Goal: Information Seeking & Learning: Compare options

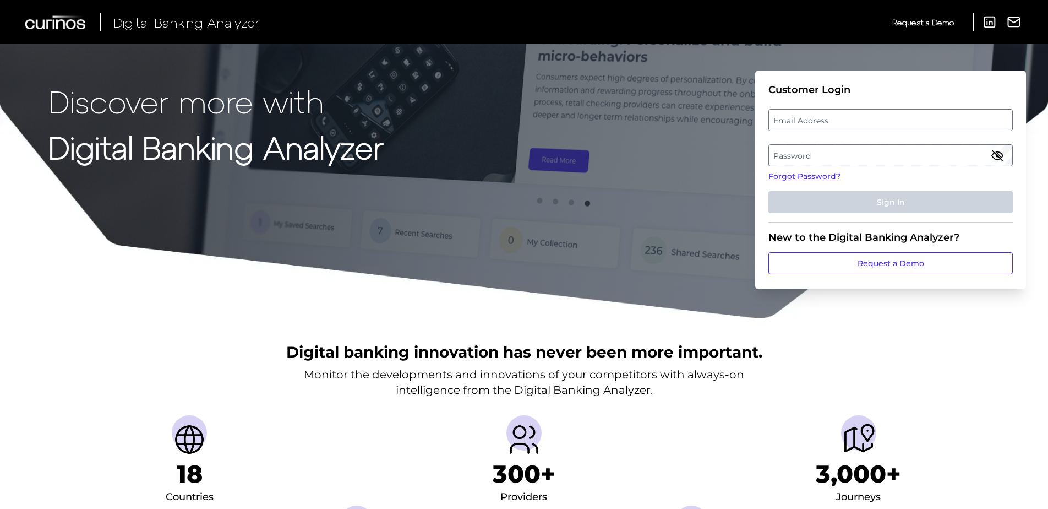
click at [820, 113] on label "Email Address" at bounding box center [890, 120] width 243 height 20
click at [820, 113] on input "email" at bounding box center [891, 120] width 244 height 22
type input "sbraswell@bokf.com"
click at [870, 159] on label "Password" at bounding box center [890, 155] width 243 height 20
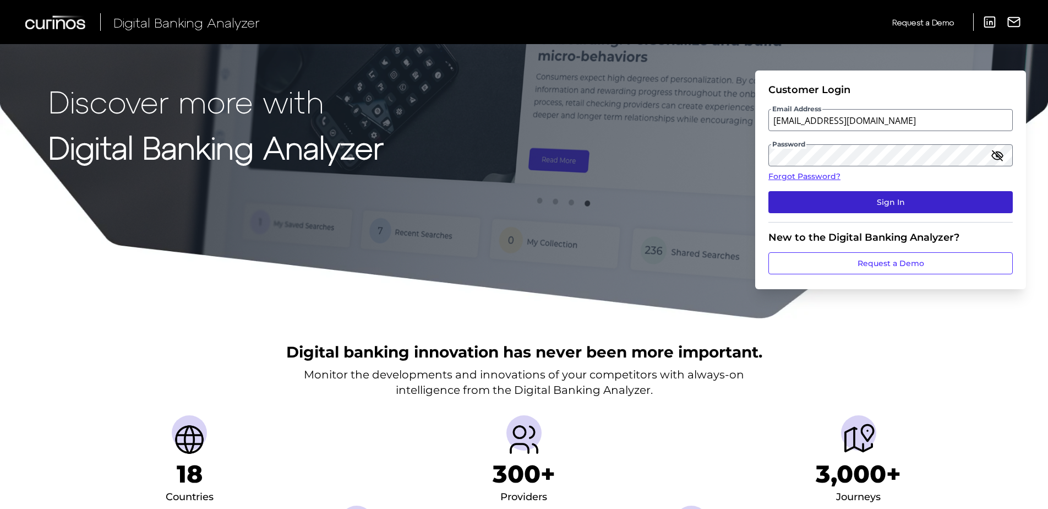
click at [897, 203] on button "Sign In" at bounding box center [891, 202] width 244 height 22
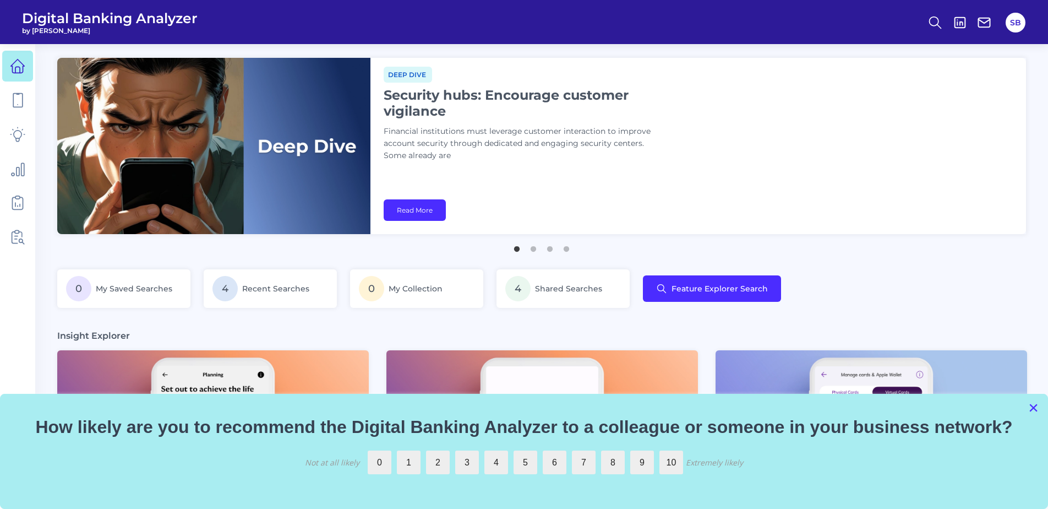
click at [1031, 406] on button "×" at bounding box center [1034, 408] width 10 height 18
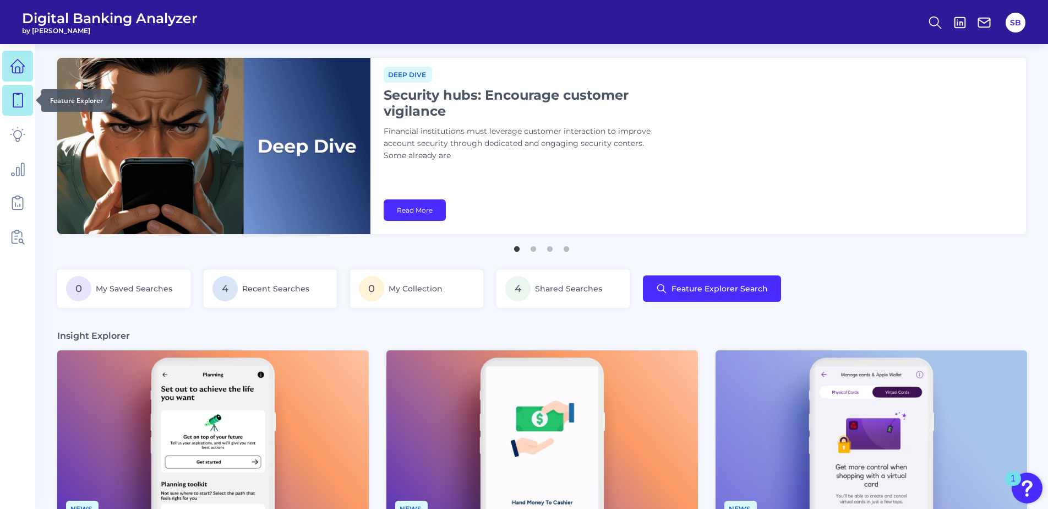
click at [21, 96] on icon at bounding box center [17, 100] width 15 height 15
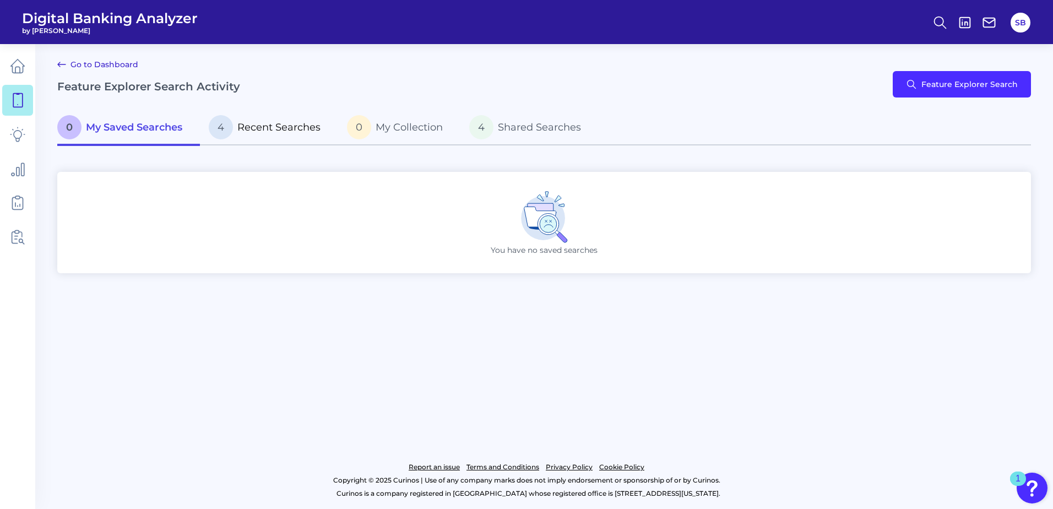
click at [285, 123] on span "Recent Searches" at bounding box center [278, 127] width 83 height 12
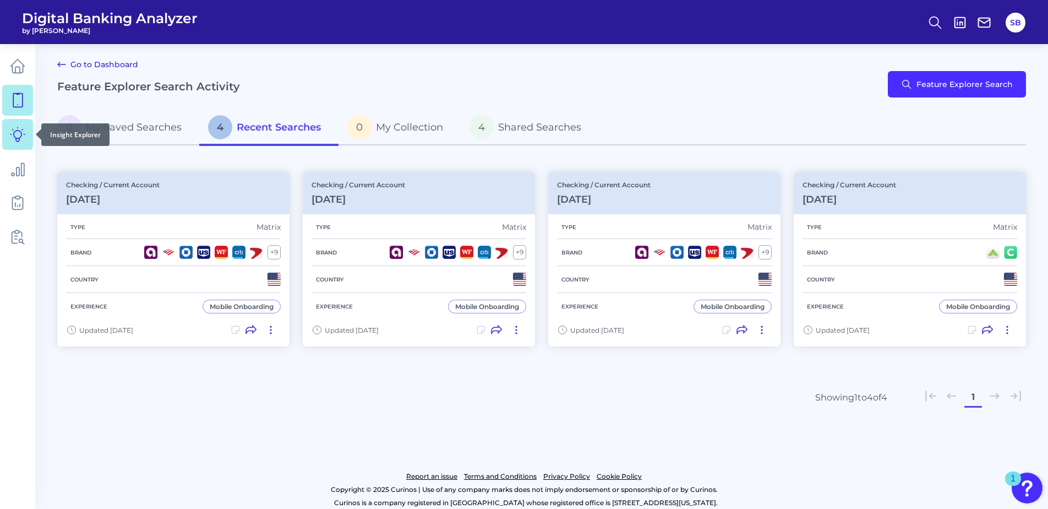
click at [24, 141] on icon at bounding box center [17, 134] width 15 height 15
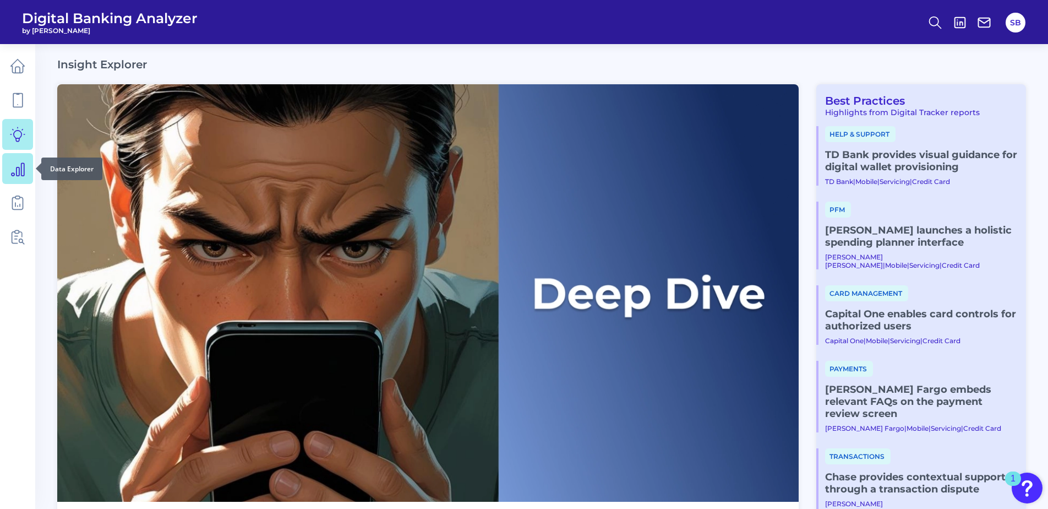
click at [17, 170] on icon at bounding box center [18, 169] width 13 height 13
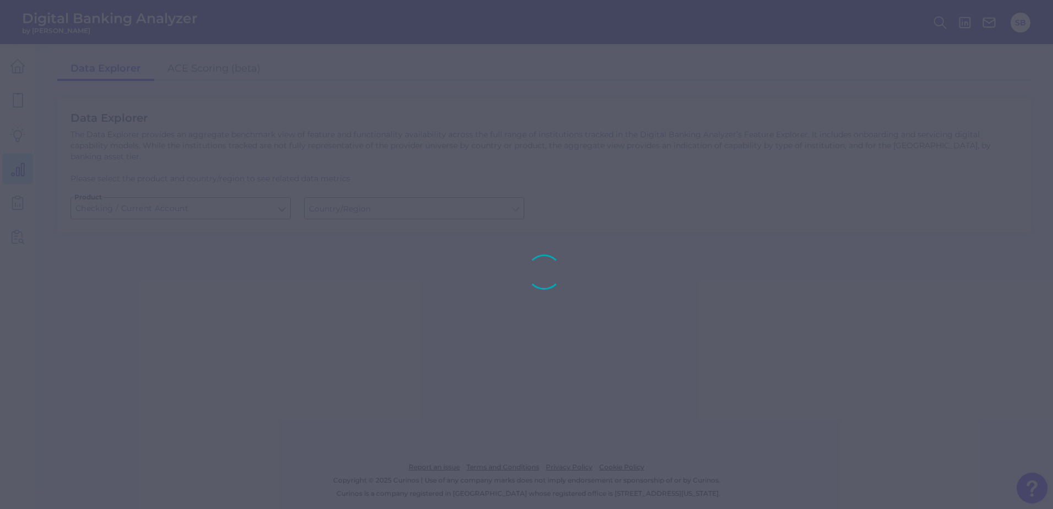
type input "United States"
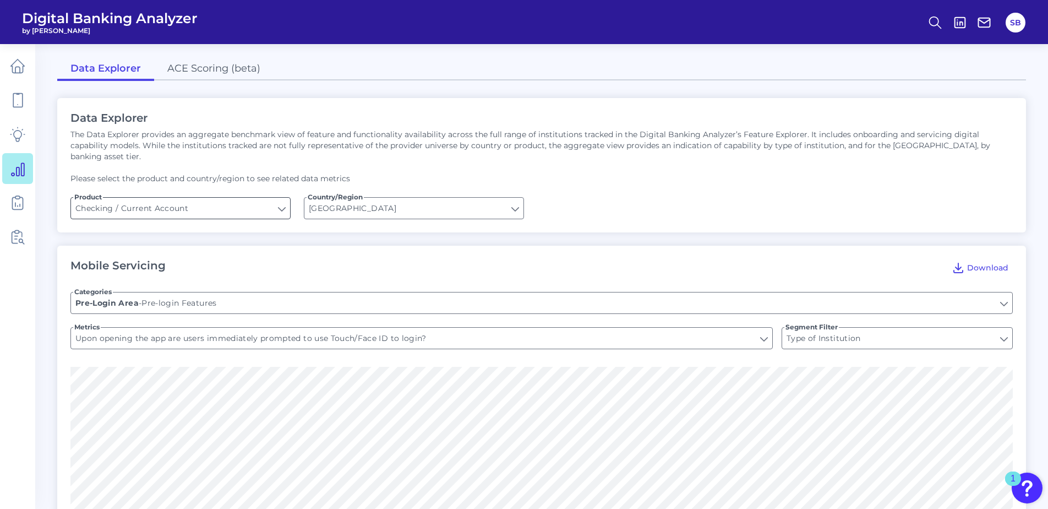
click at [280, 200] on input "Checking / Current Account" at bounding box center [180, 208] width 219 height 21
click at [281, 198] on input "Checking / Current Account" at bounding box center [180, 208] width 219 height 21
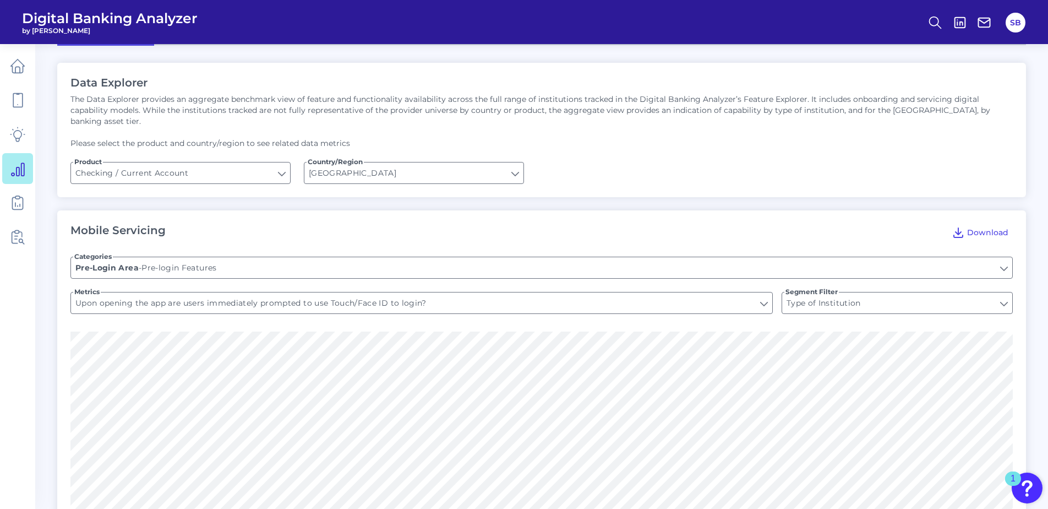
scroll to position [55, 0]
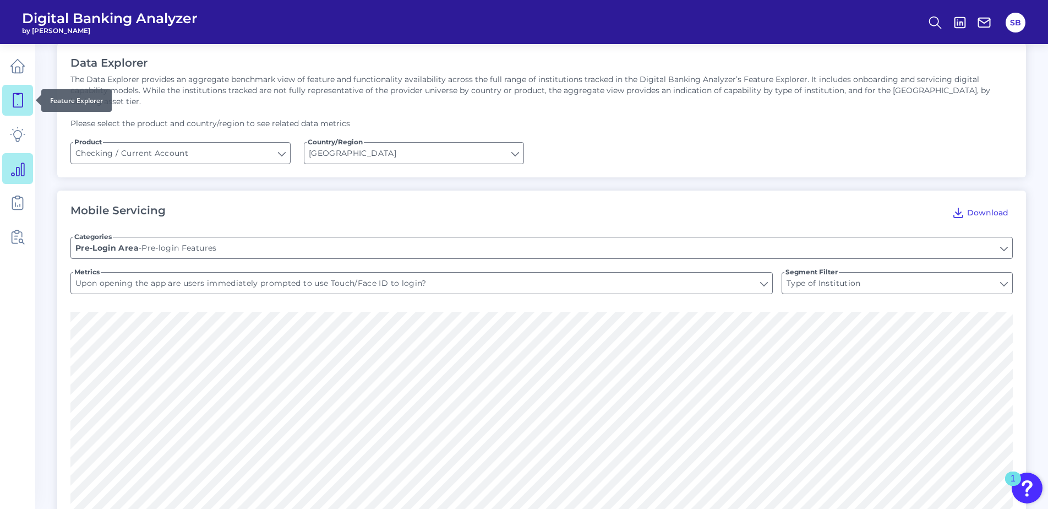
click at [19, 100] on icon at bounding box center [17, 100] width 15 height 15
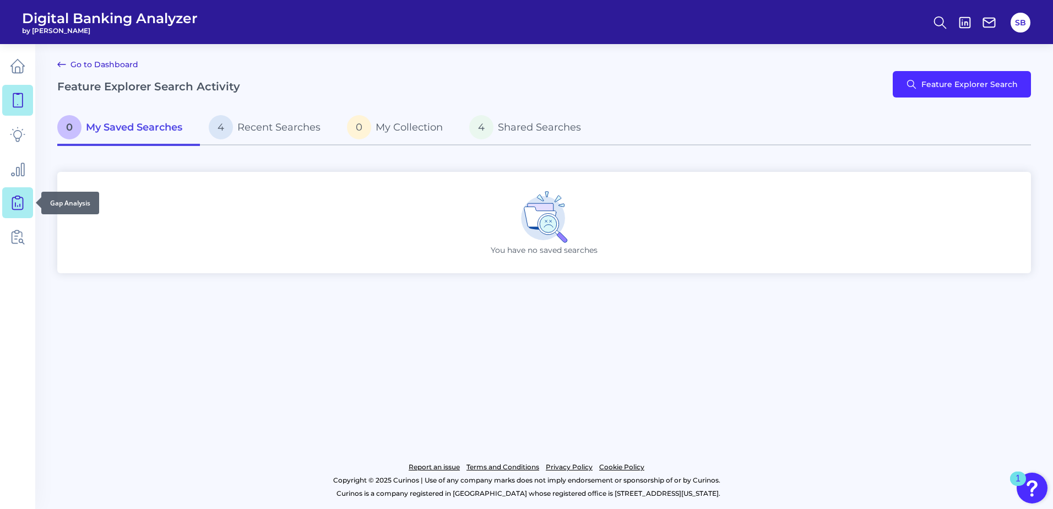
click at [18, 198] on icon at bounding box center [17, 202] width 15 height 15
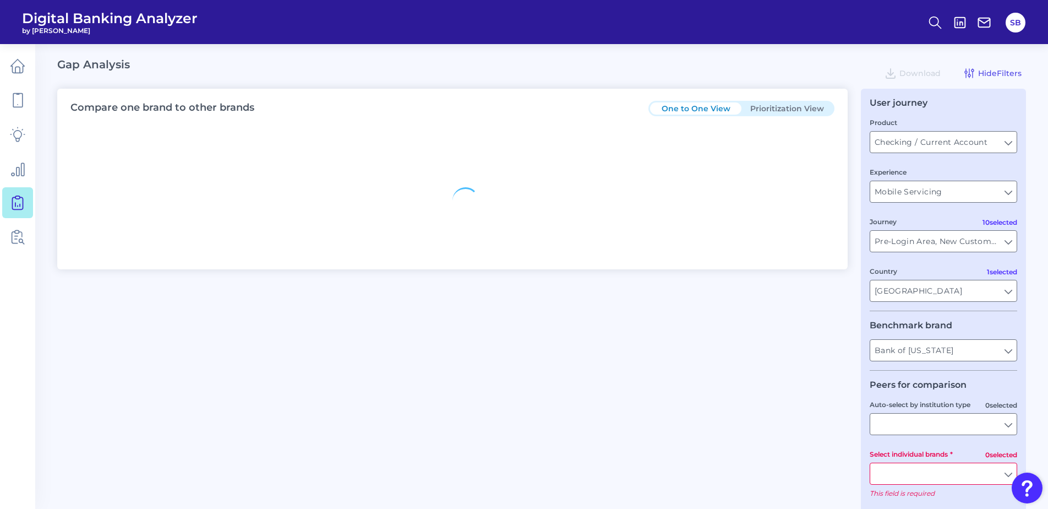
type input "All Countries"
type input "All Journeys"
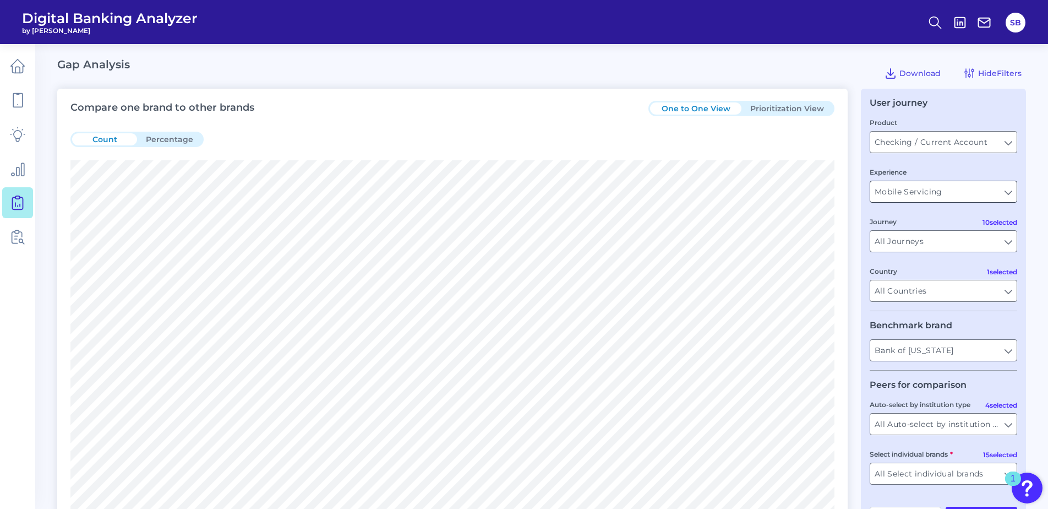
click at [1009, 191] on input "Mobile Servicing" at bounding box center [944, 191] width 146 height 21
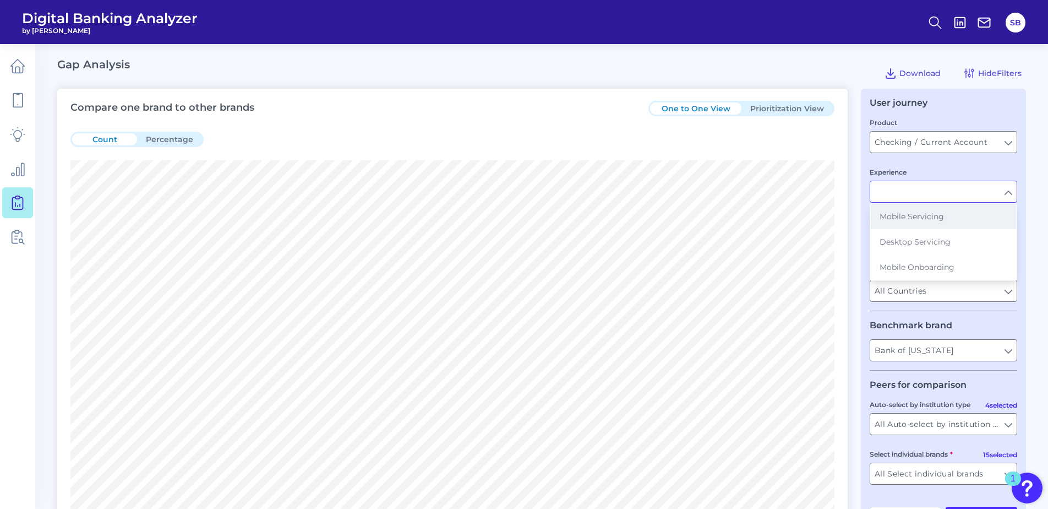
click at [923, 216] on span "Mobile Servicing" at bounding box center [912, 216] width 64 height 10
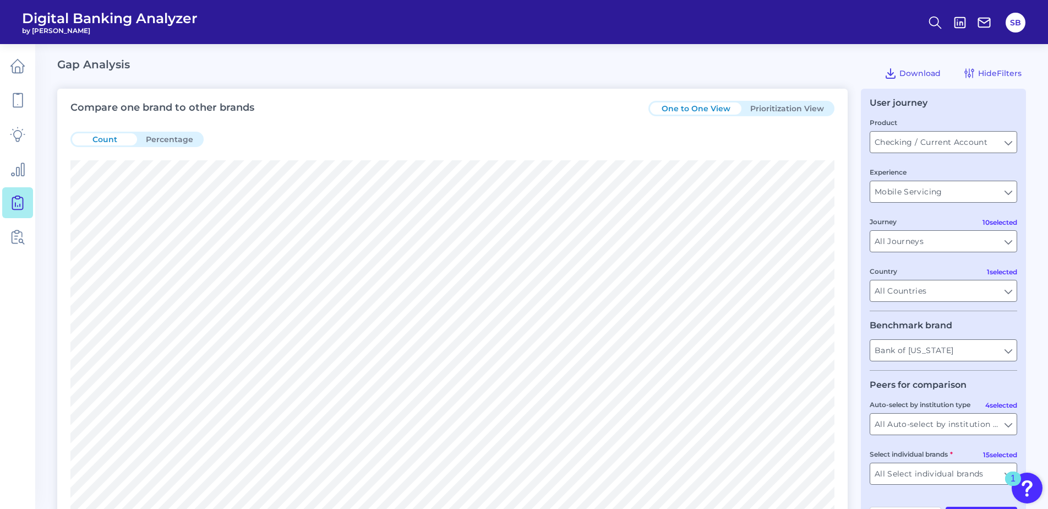
type input "Mobile Servicing"
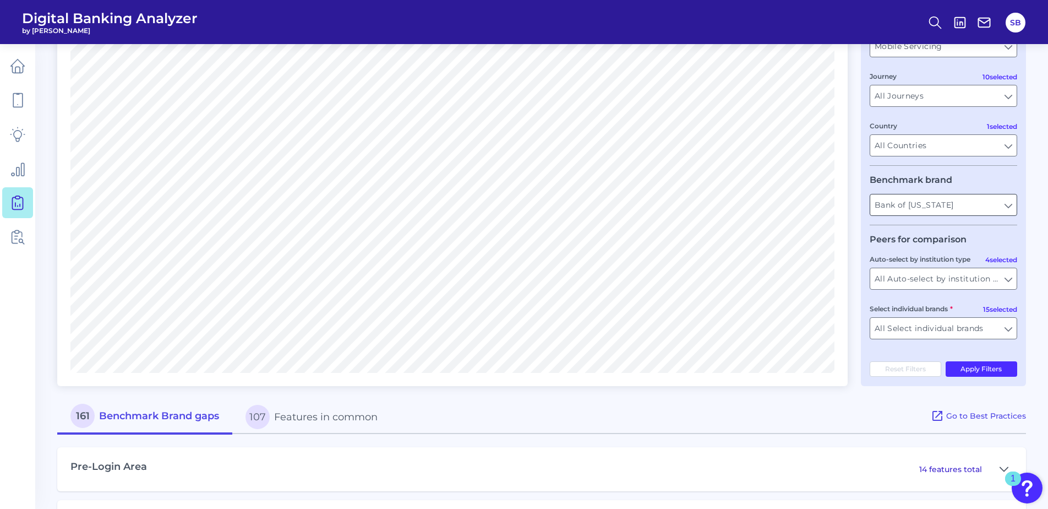
scroll to position [165, 0]
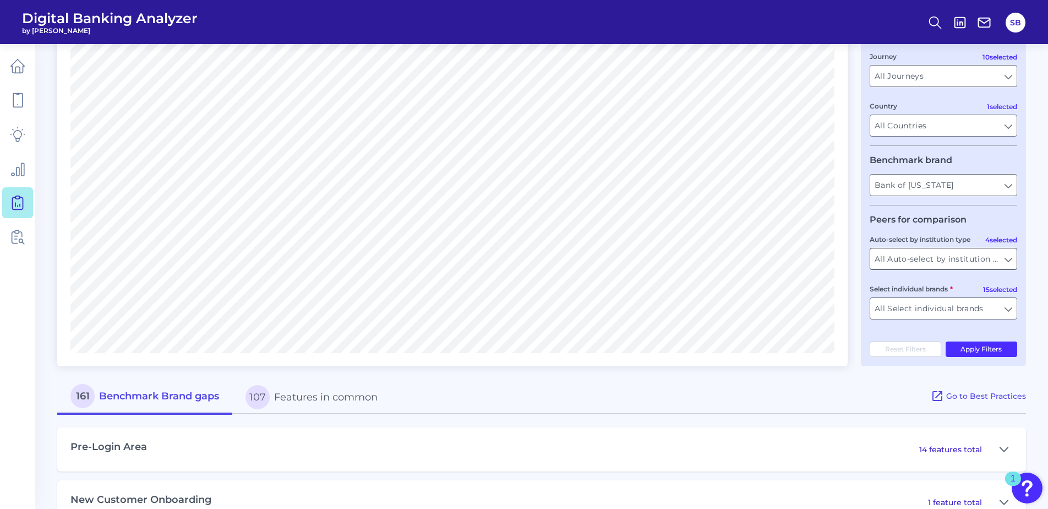
click at [1008, 260] on input "All Auto-select by institution types" at bounding box center [944, 258] width 146 height 21
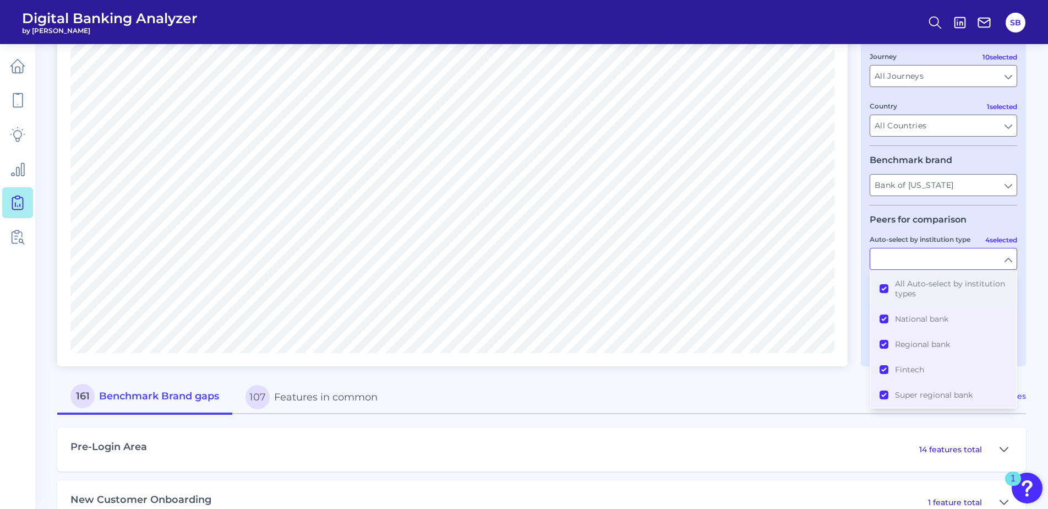
scroll to position [220, 0]
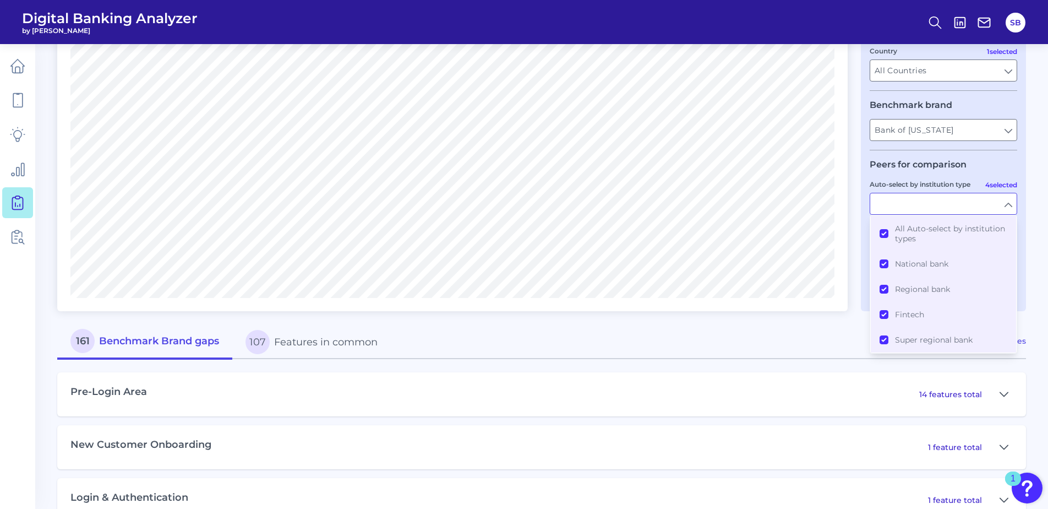
drag, startPoint x: 1005, startPoint y: 201, endPoint x: 1009, endPoint y: 205, distance: 5.9
click at [1006, 201] on input "Auto-select by institution type" at bounding box center [944, 203] width 146 height 21
type input "All Auto-select by institution types"
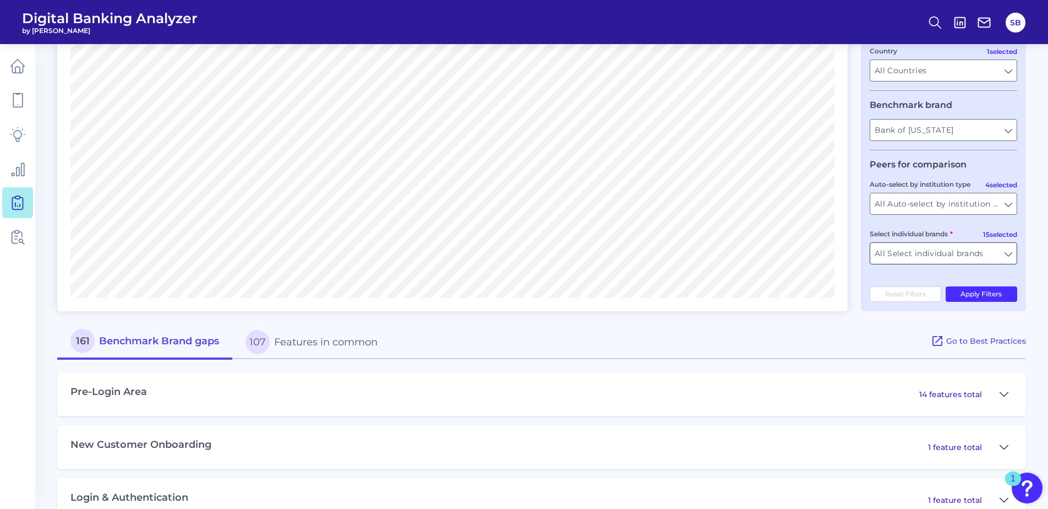
click at [1006, 254] on input "All Select individual brands" at bounding box center [944, 253] width 146 height 21
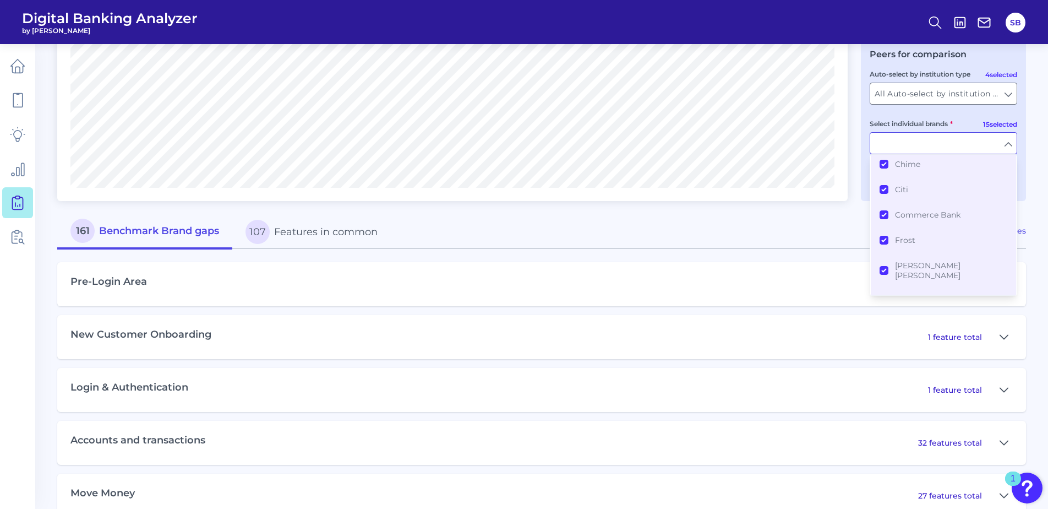
scroll to position [101, 0]
click at [833, 215] on div "161 Benchmark Brand gaps 107 Features in common" at bounding box center [494, 231] width 874 height 35
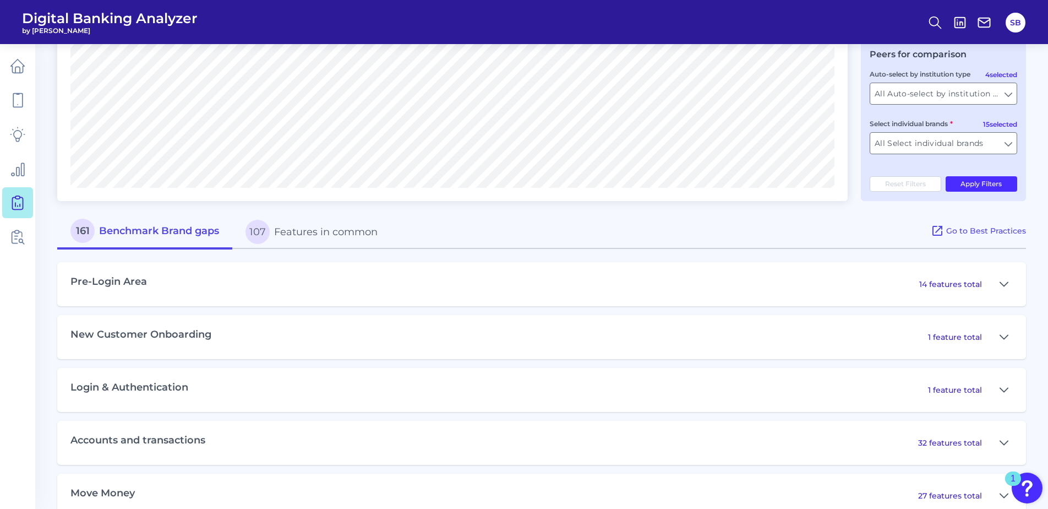
type input "All Select individual brands"
click at [984, 182] on button "Apply Filters" at bounding box center [982, 183] width 72 height 15
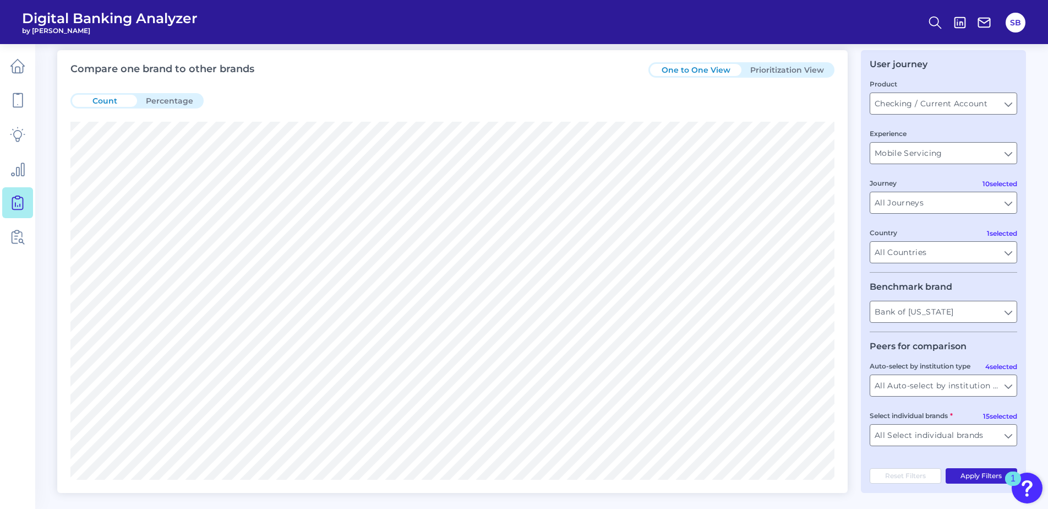
scroll to position [330, 0]
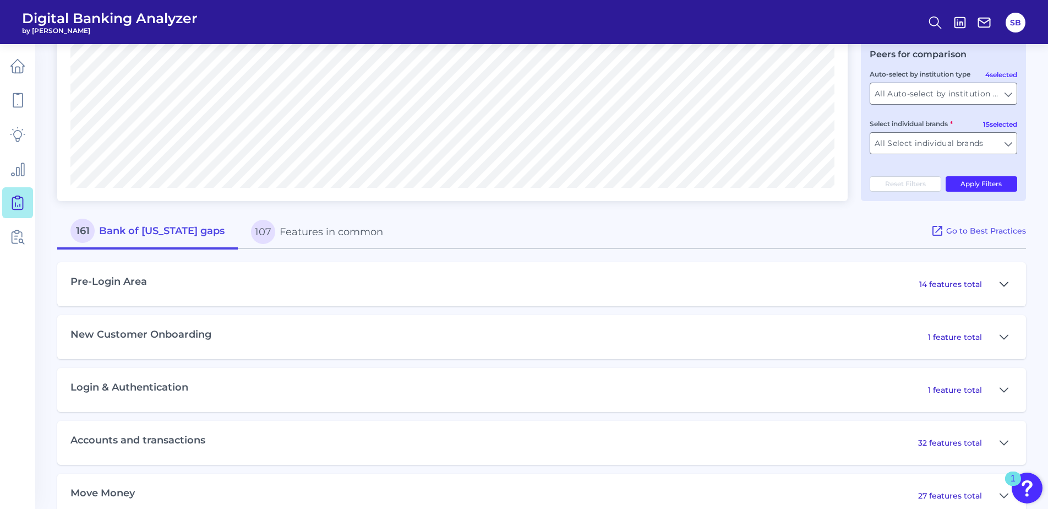
click at [1004, 284] on icon at bounding box center [1004, 284] width 9 height 13
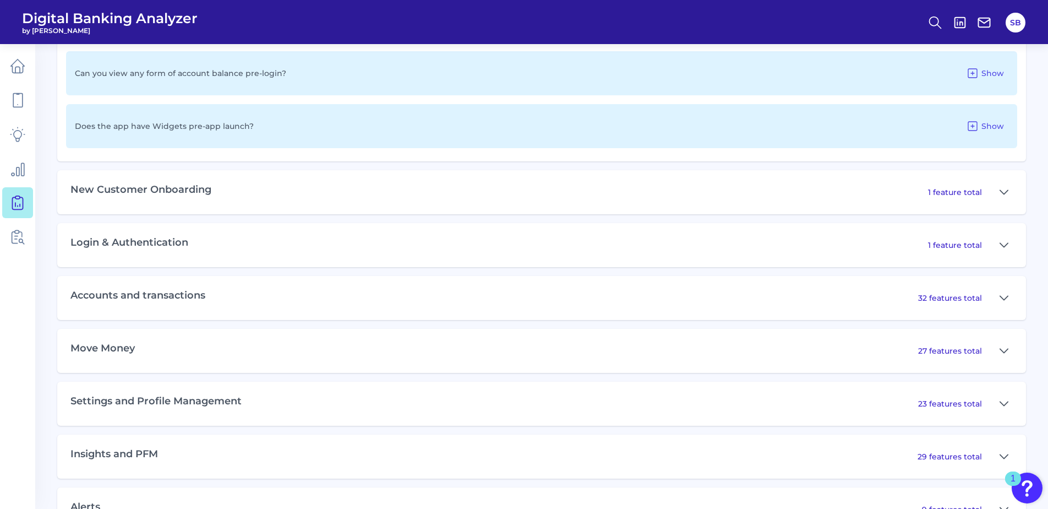
scroll to position [1266, 0]
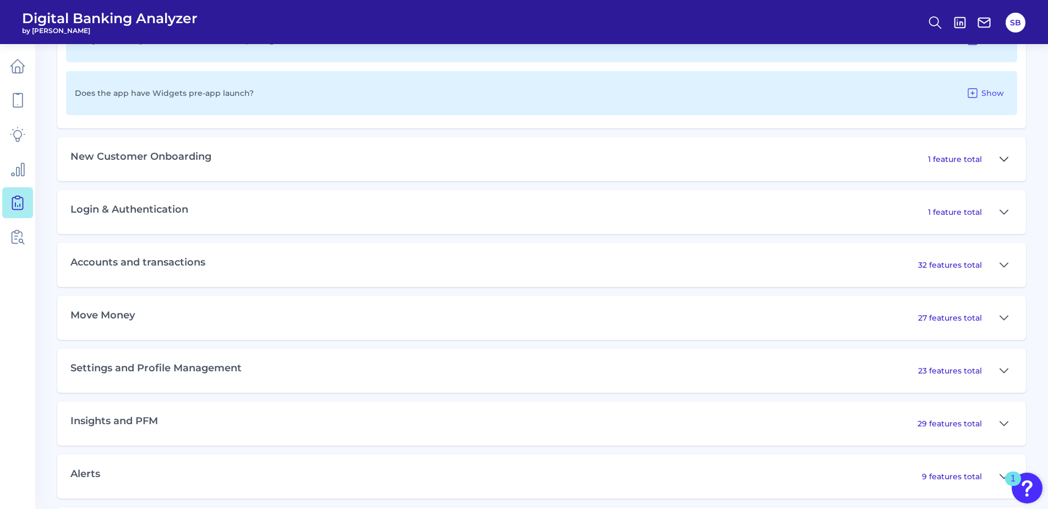
click at [1004, 161] on icon at bounding box center [1005, 159] width 8 height 4
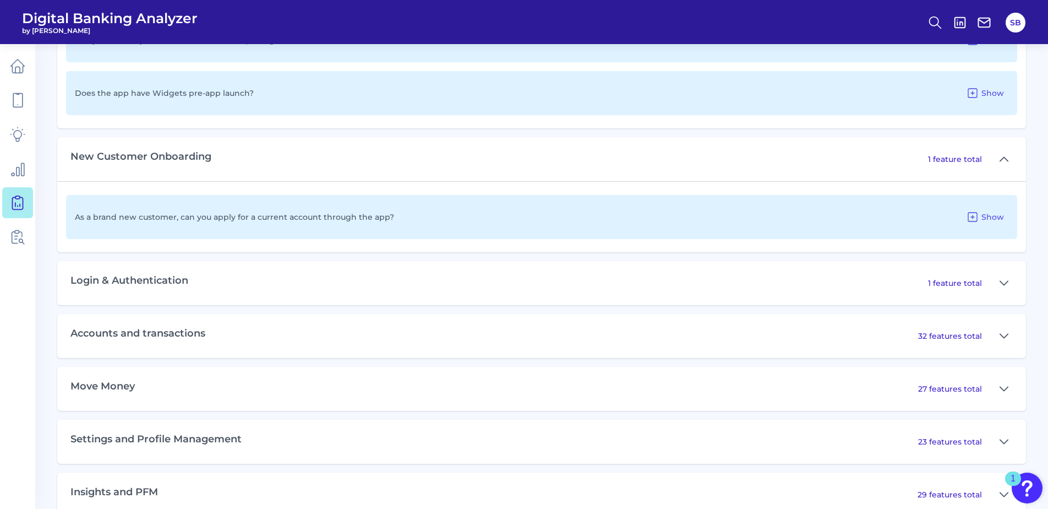
click at [449, 277] on div "Login & Authentication 1 feature total" at bounding box center [541, 283] width 969 height 44
click at [1002, 284] on icon at bounding box center [1004, 282] width 9 height 13
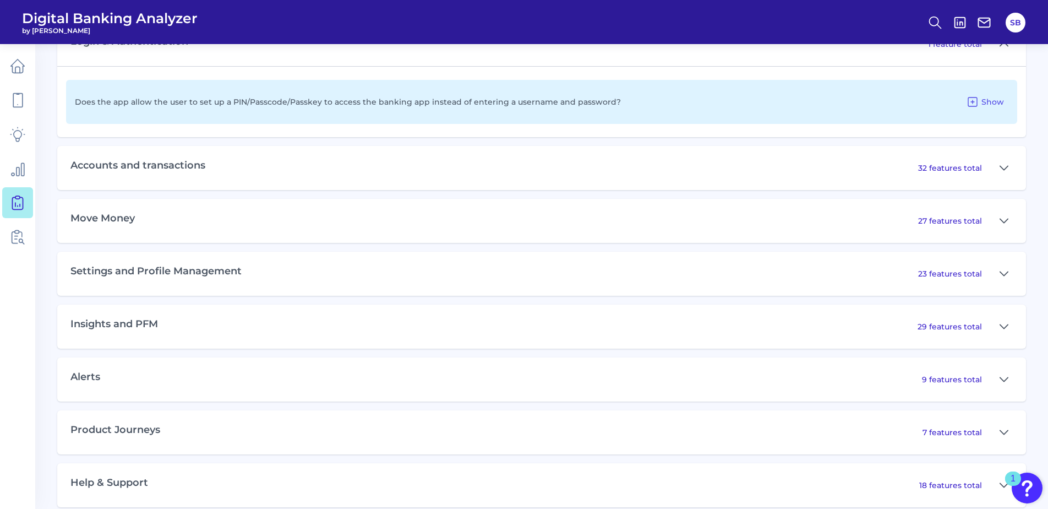
scroll to position [1520, 0]
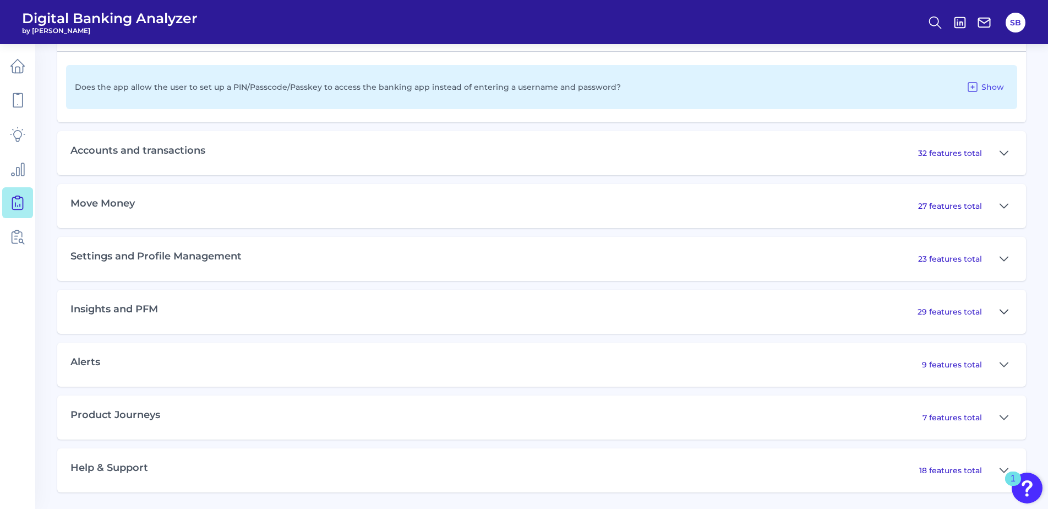
click at [1004, 312] on icon at bounding box center [1004, 311] width 9 height 13
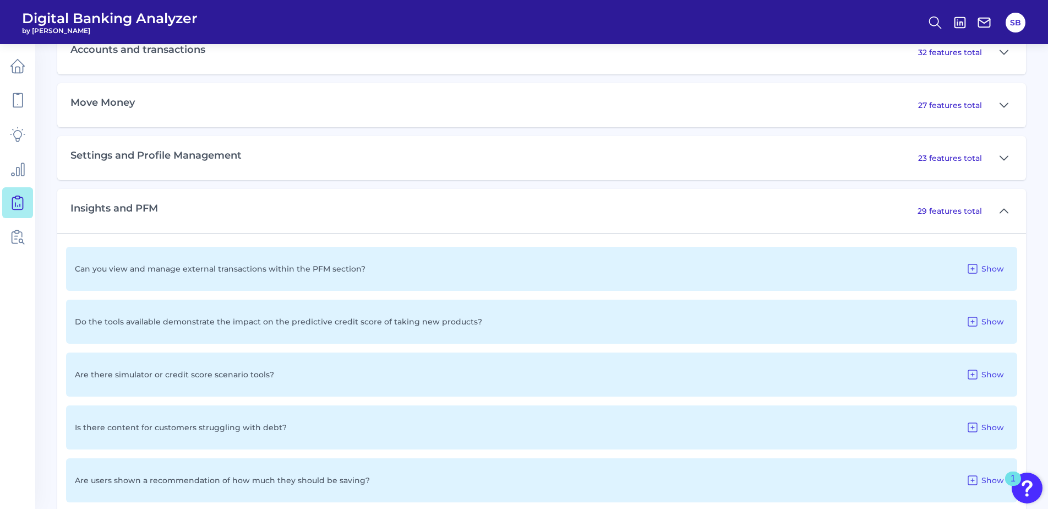
scroll to position [1686, 0]
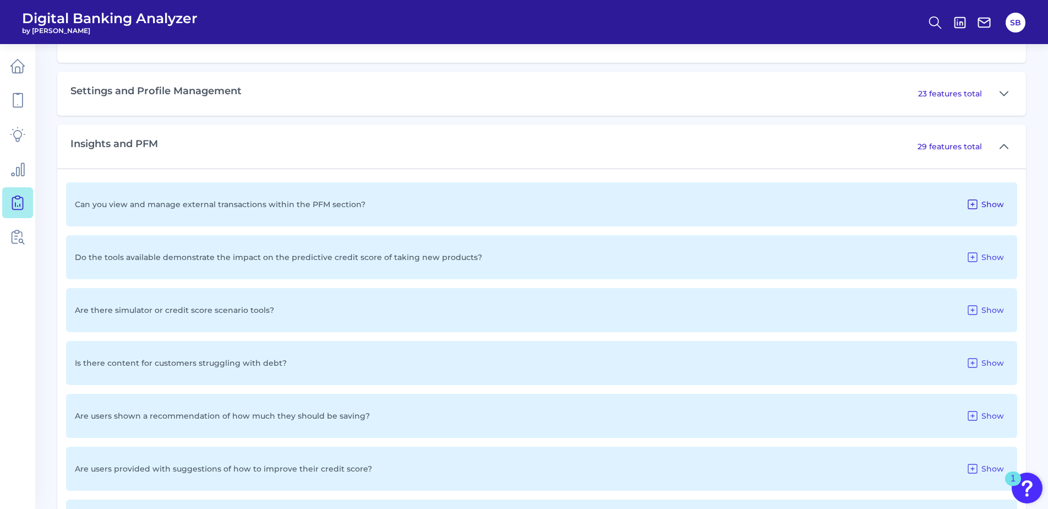
click at [972, 202] on icon at bounding box center [972, 204] width 13 height 13
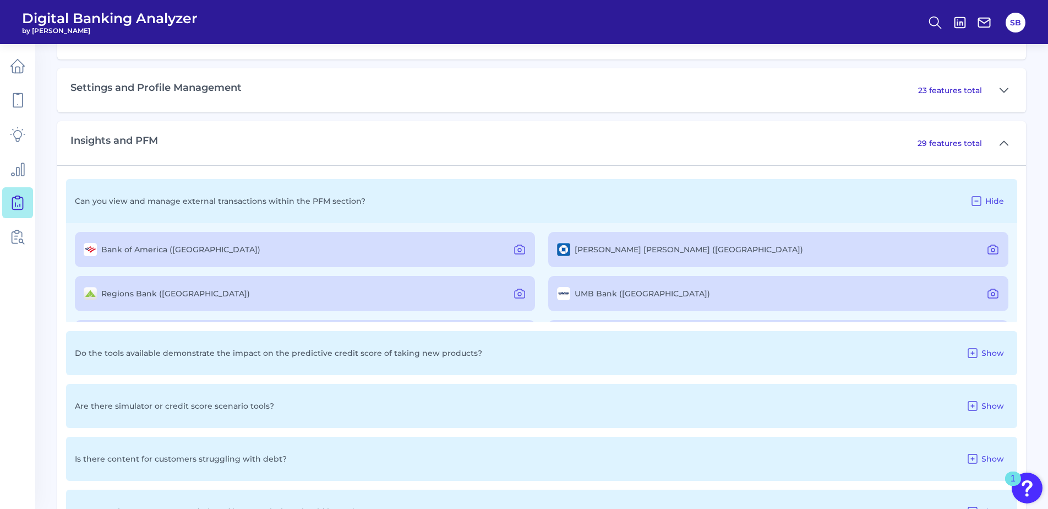
scroll to position [1741, 0]
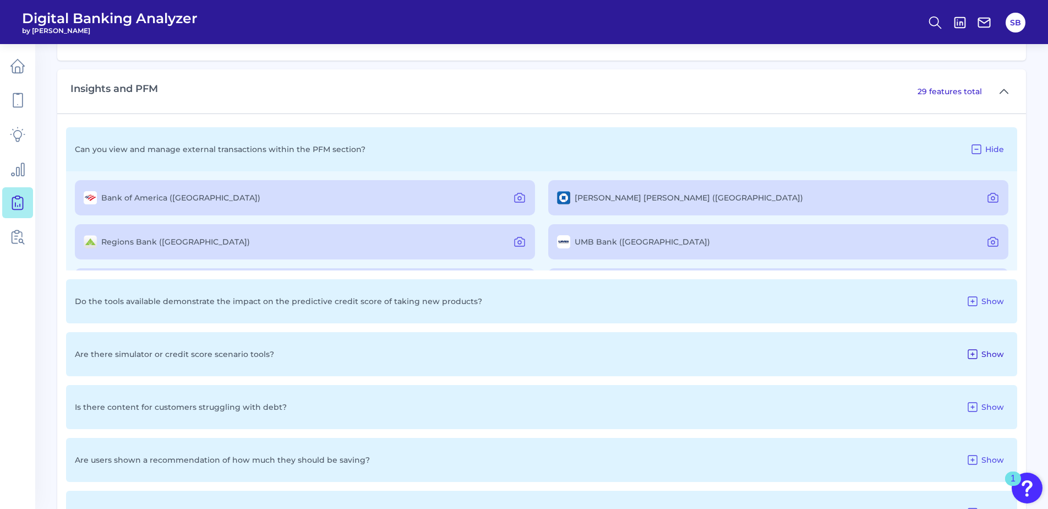
click at [973, 353] on icon at bounding box center [972, 353] width 13 height 13
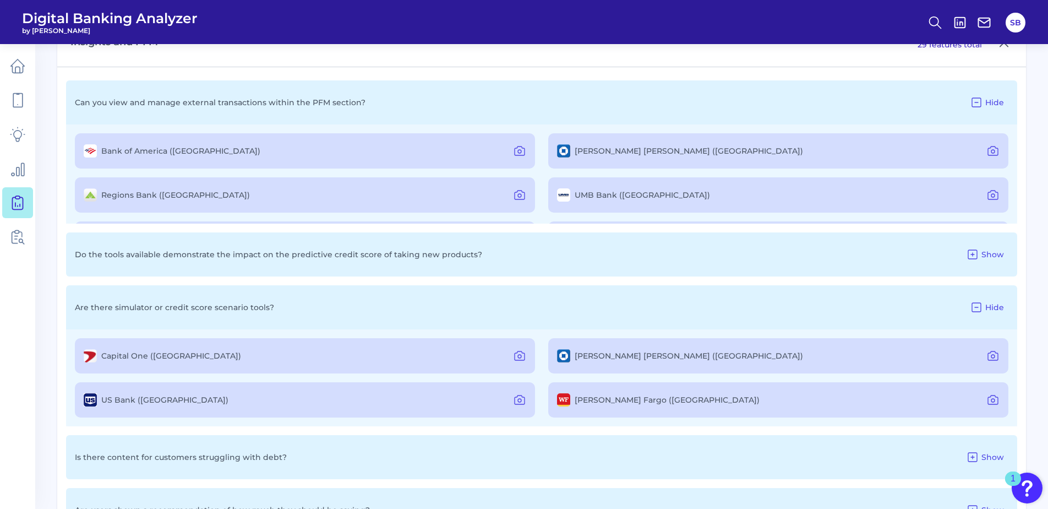
scroll to position [1851, 0]
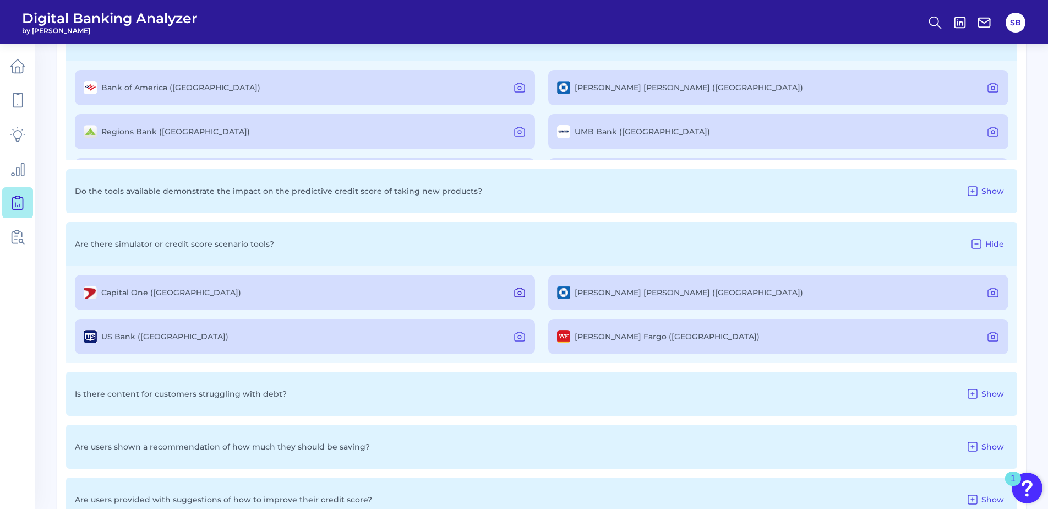
click at [515, 290] on icon at bounding box center [519, 292] width 13 height 13
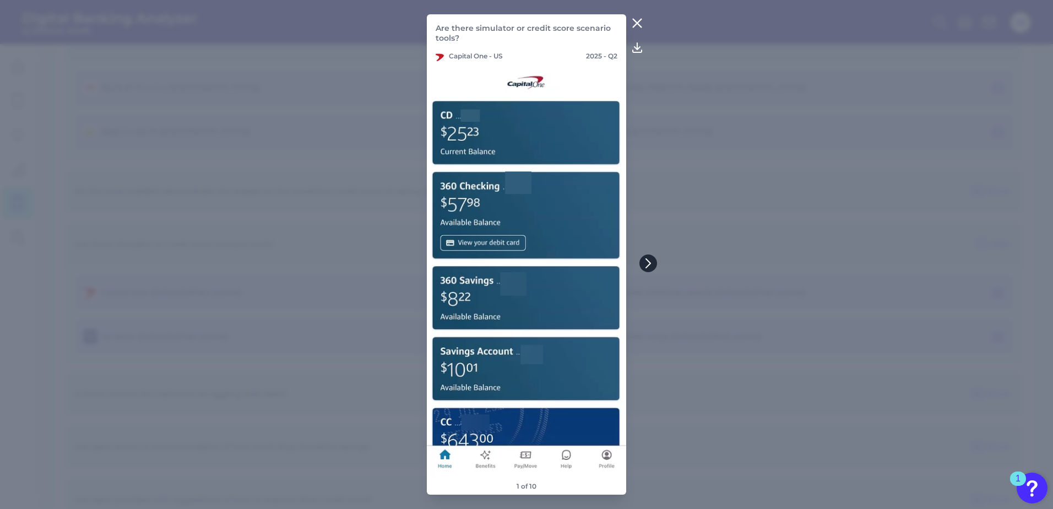
click at [650, 264] on icon at bounding box center [648, 263] width 4 height 9
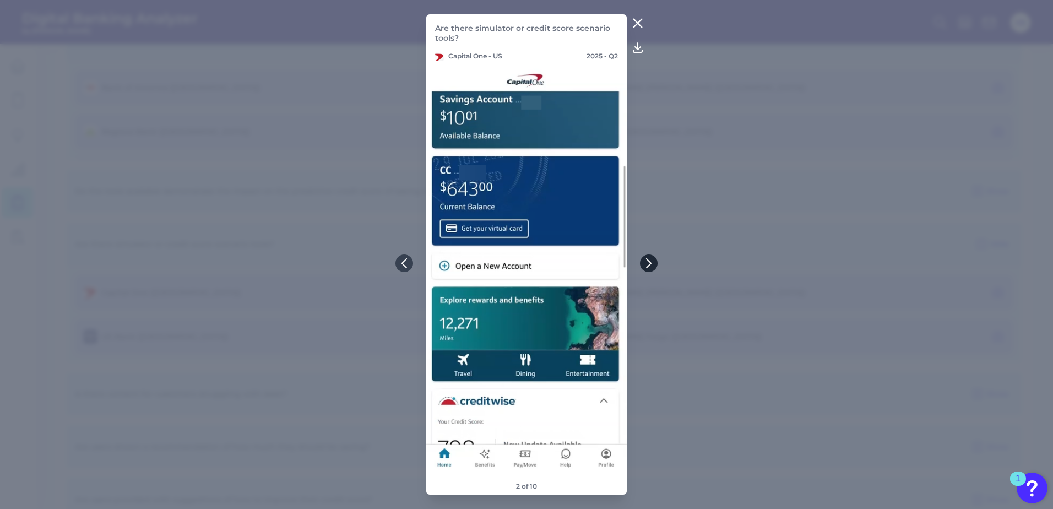
click at [649, 264] on icon at bounding box center [649, 263] width 10 height 10
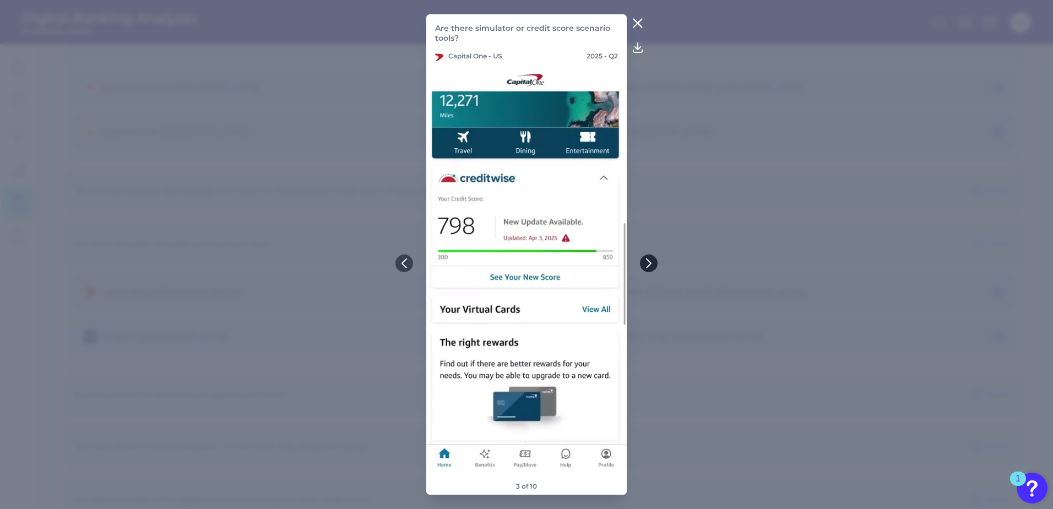
click at [649, 264] on icon at bounding box center [649, 263] width 10 height 10
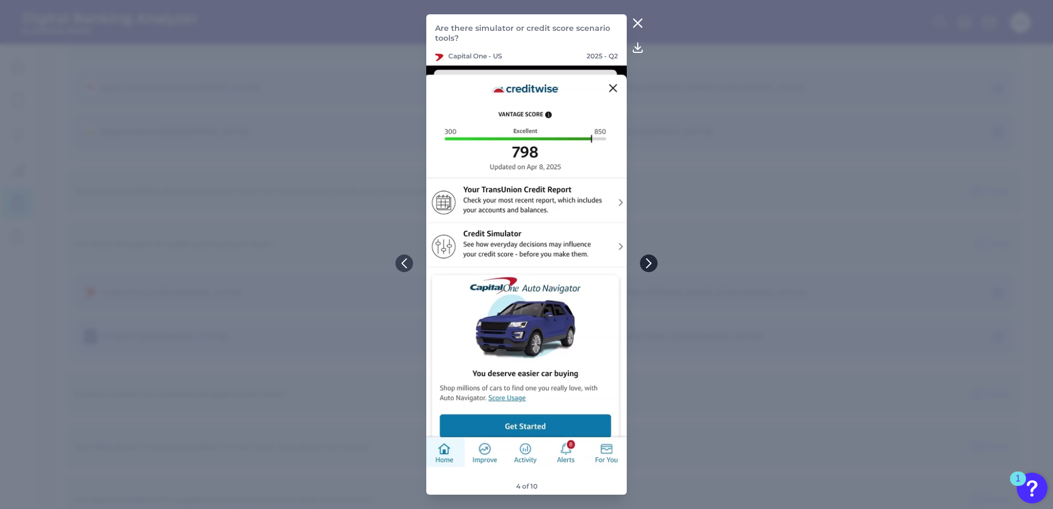
click at [649, 264] on icon at bounding box center [649, 263] width 10 height 10
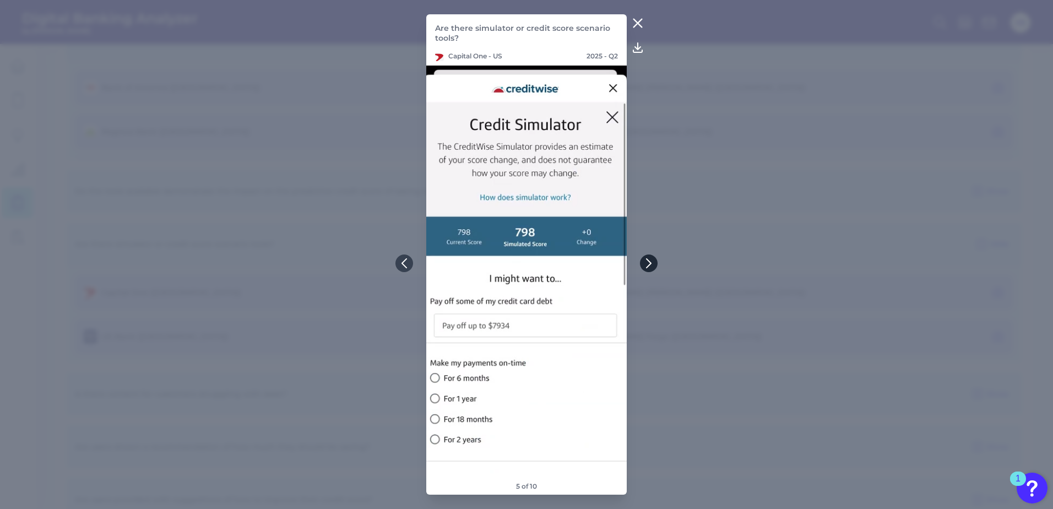
click at [649, 264] on icon at bounding box center [649, 263] width 10 height 10
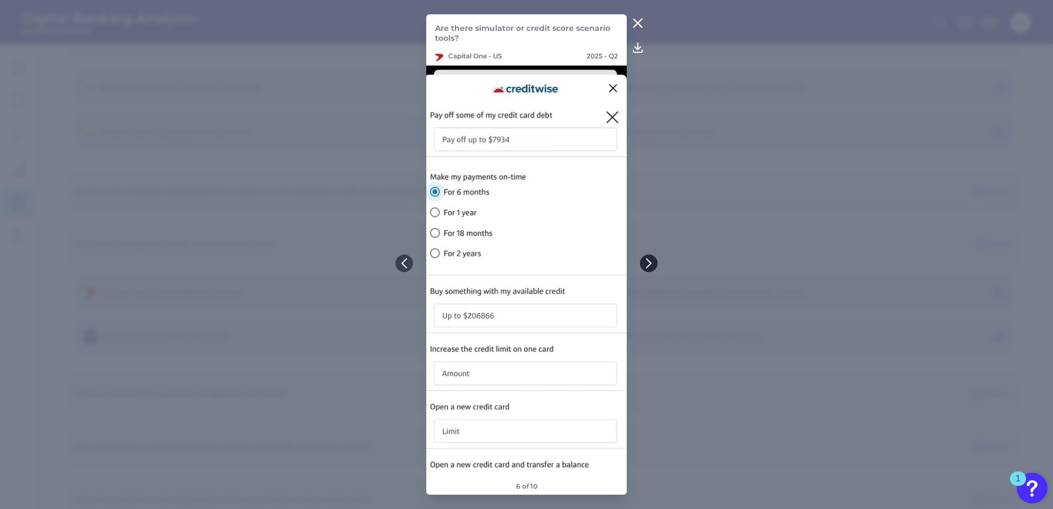
click at [649, 264] on icon at bounding box center [649, 263] width 10 height 10
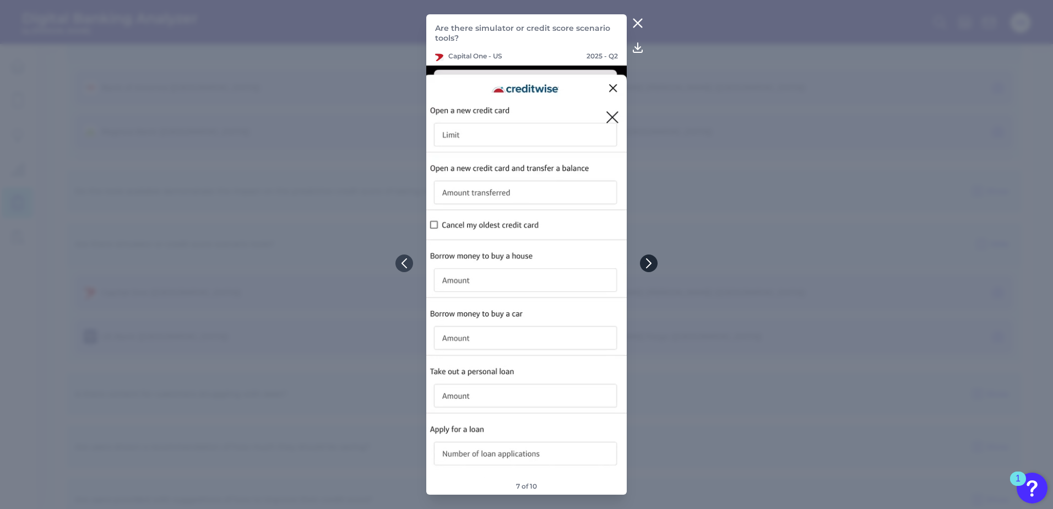
click at [649, 264] on icon at bounding box center [649, 263] width 10 height 10
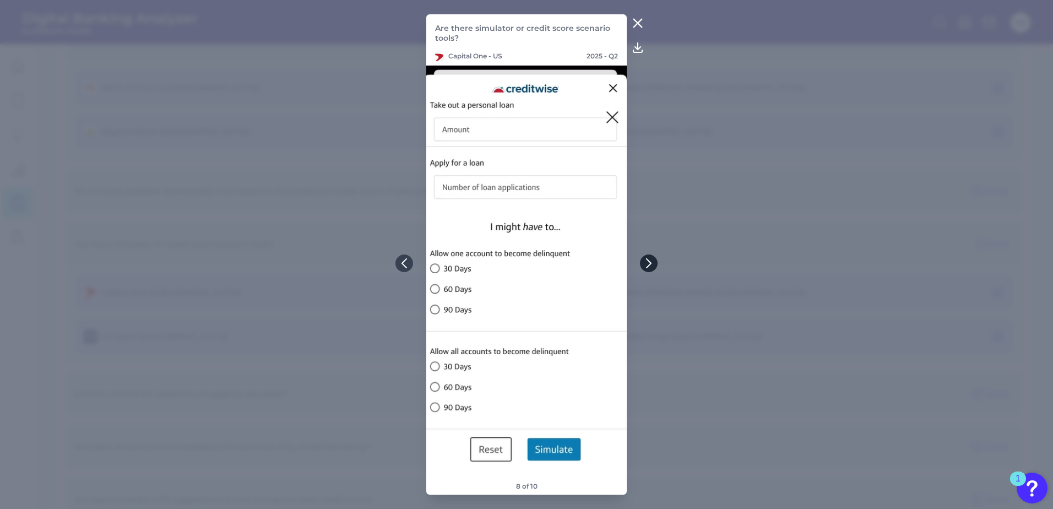
click at [649, 264] on icon at bounding box center [649, 263] width 10 height 10
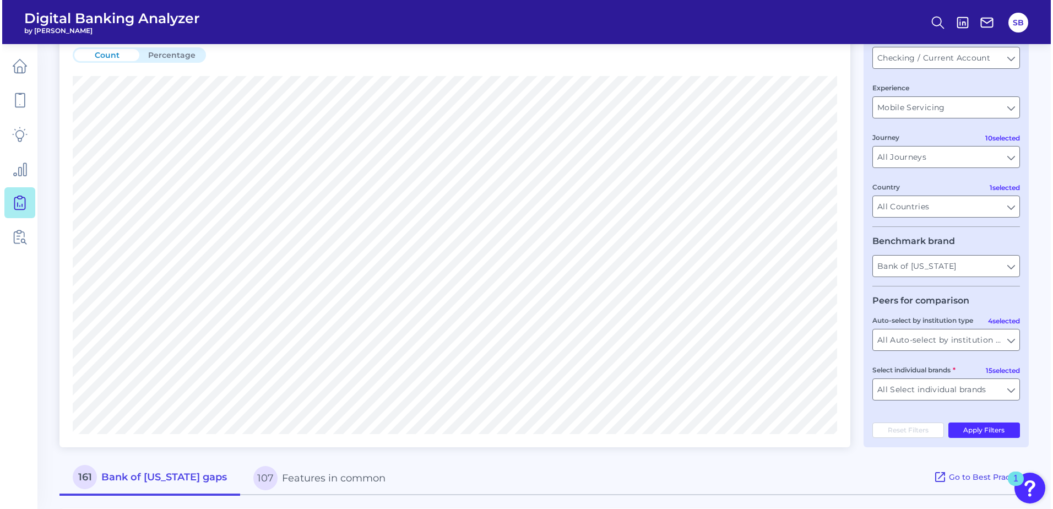
scroll to position [0, 0]
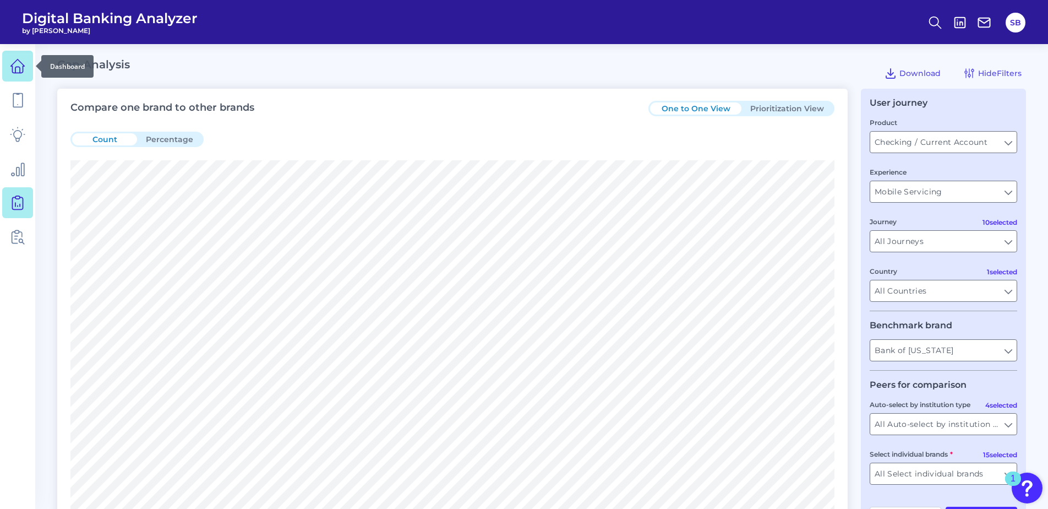
click at [19, 72] on icon at bounding box center [17, 65] width 15 height 15
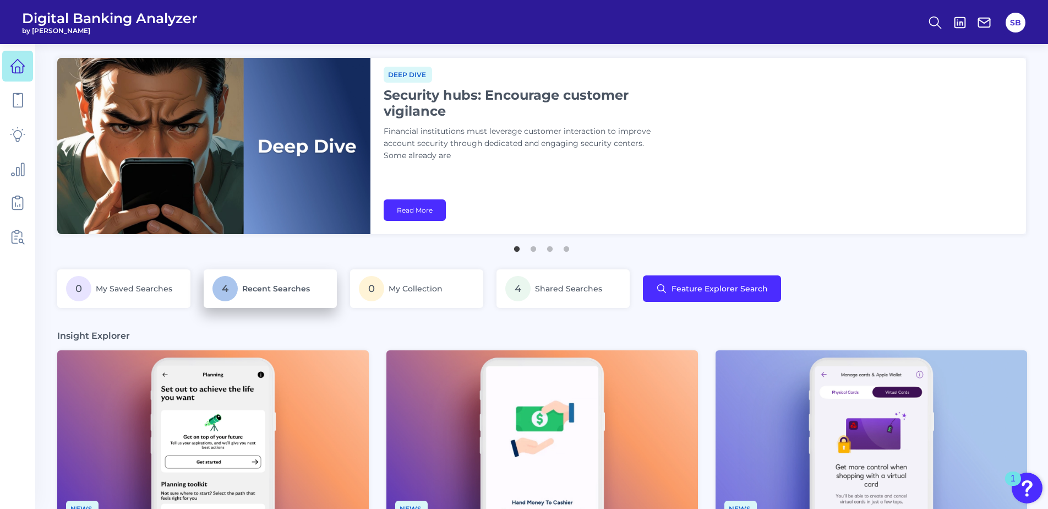
click at [280, 285] on span "Recent Searches" at bounding box center [276, 289] width 68 height 10
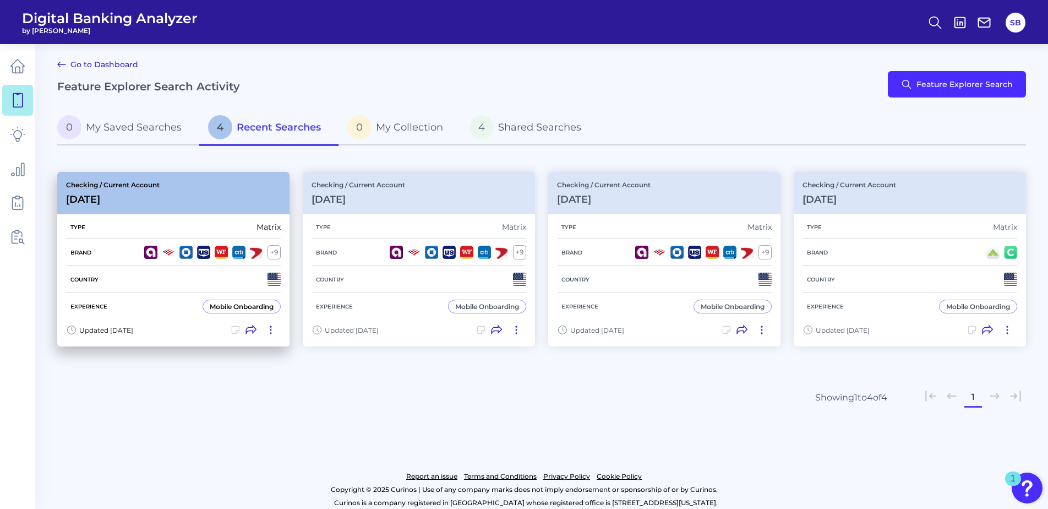
click at [138, 193] on div "Checking / Current Account May 12 2025" at bounding box center [113, 193] width 94 height 25
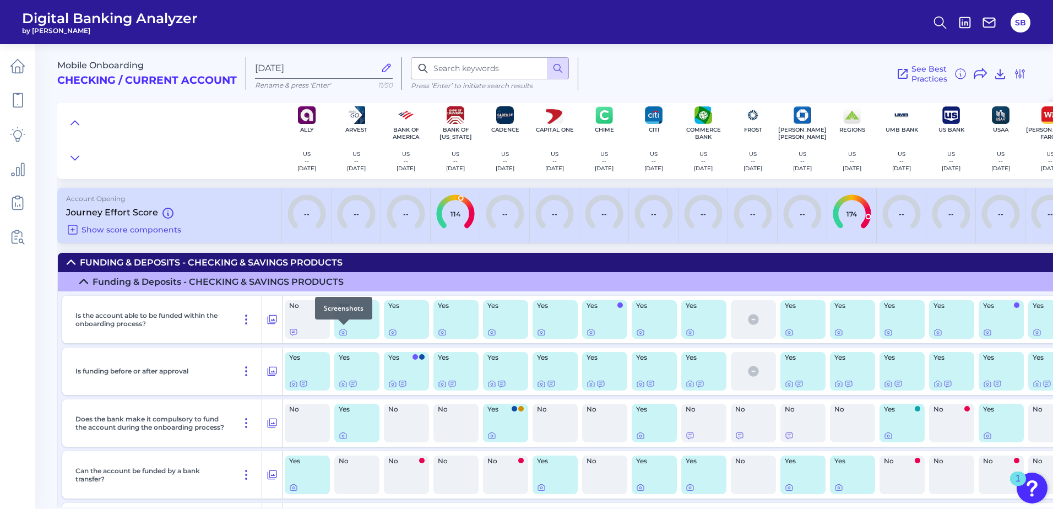
click at [344, 330] on div at bounding box center [343, 324] width 11 height 11
click at [356, 319] on div "Yes" at bounding box center [356, 319] width 45 height 39
click at [343, 334] on icon at bounding box center [343, 332] width 9 height 9
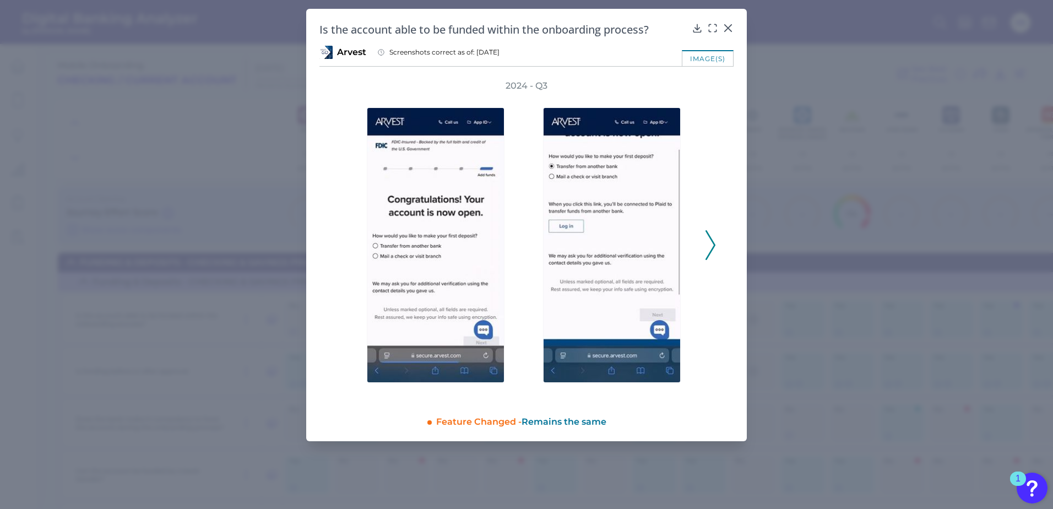
click at [713, 242] on polyline at bounding box center [710, 245] width 8 height 28
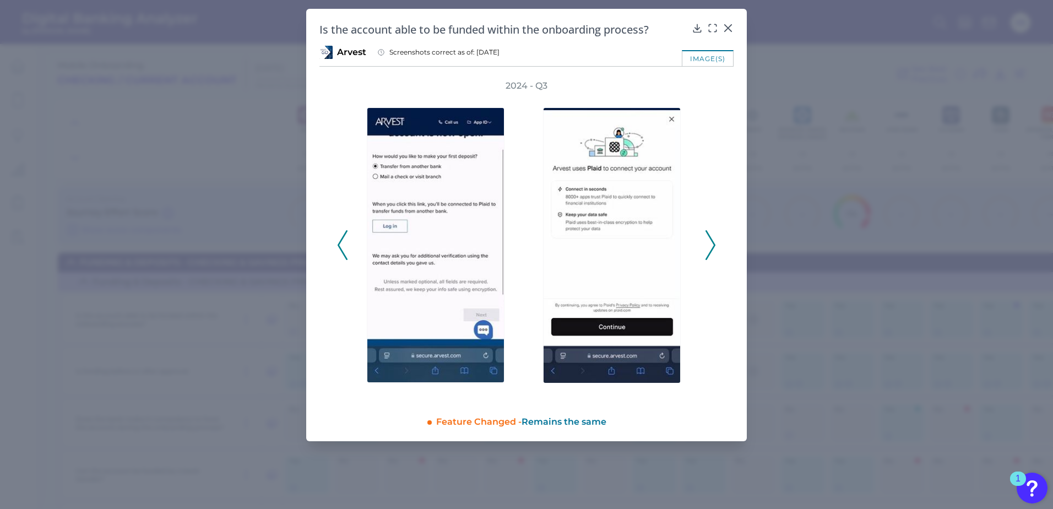
click at [713, 242] on polyline at bounding box center [710, 245] width 8 height 28
click at [727, 23] on icon at bounding box center [727, 28] width 11 height 11
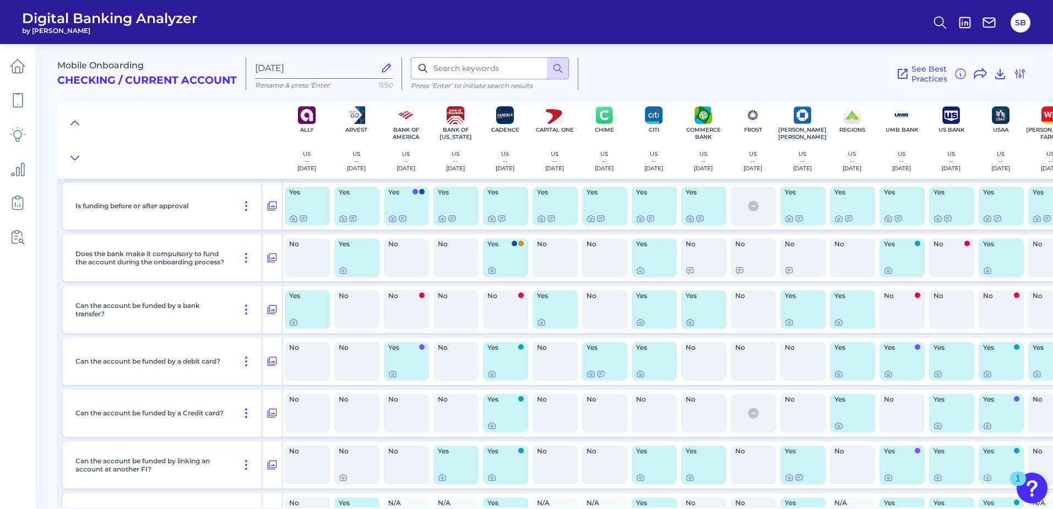
scroll to position [220, 0]
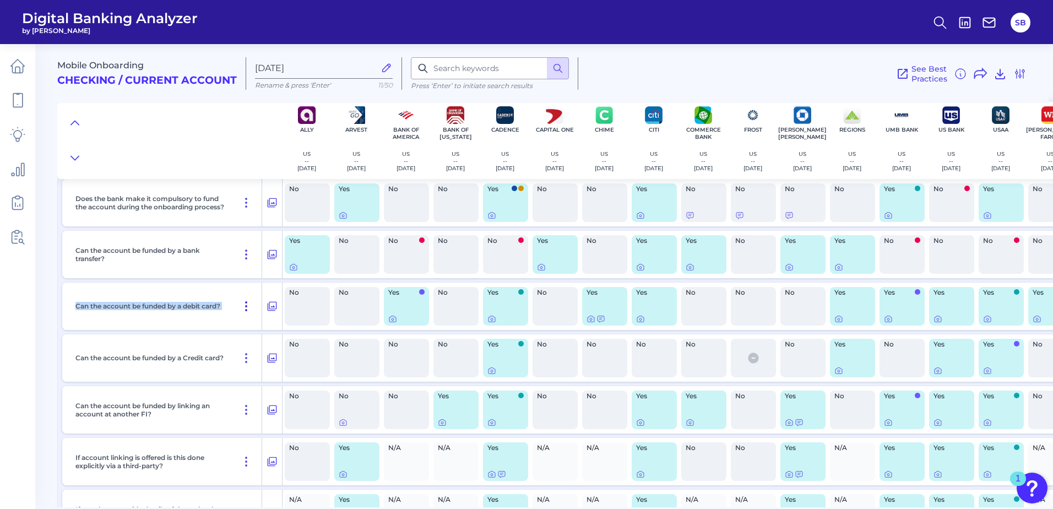
drag, startPoint x: 72, startPoint y: 306, endPoint x: 252, endPoint y: 309, distance: 180.1
click at [252, 309] on div "Can the account be funded by a debit card?" at bounding box center [166, 305] width 191 height 47
click at [458, 308] on div "No" at bounding box center [455, 306] width 45 height 39
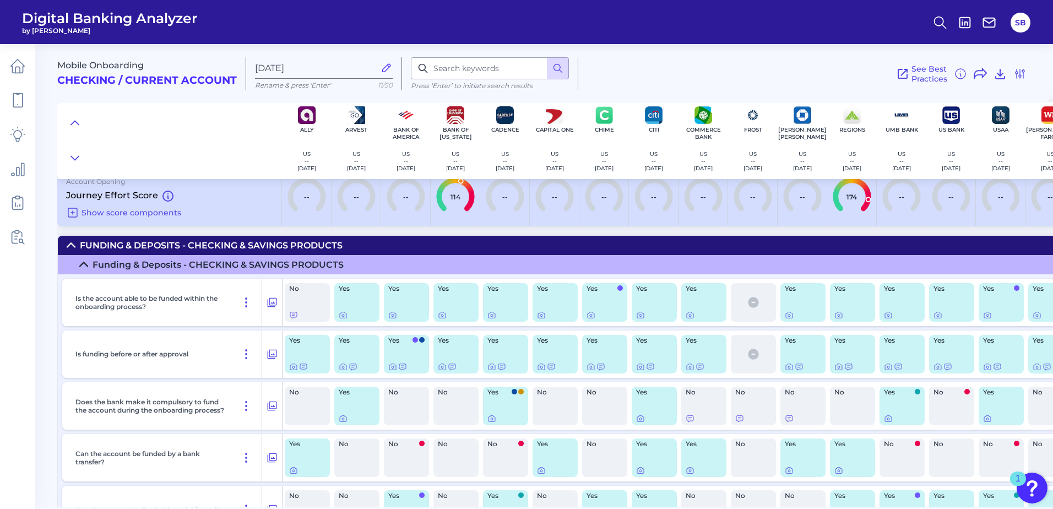
scroll to position [0, 0]
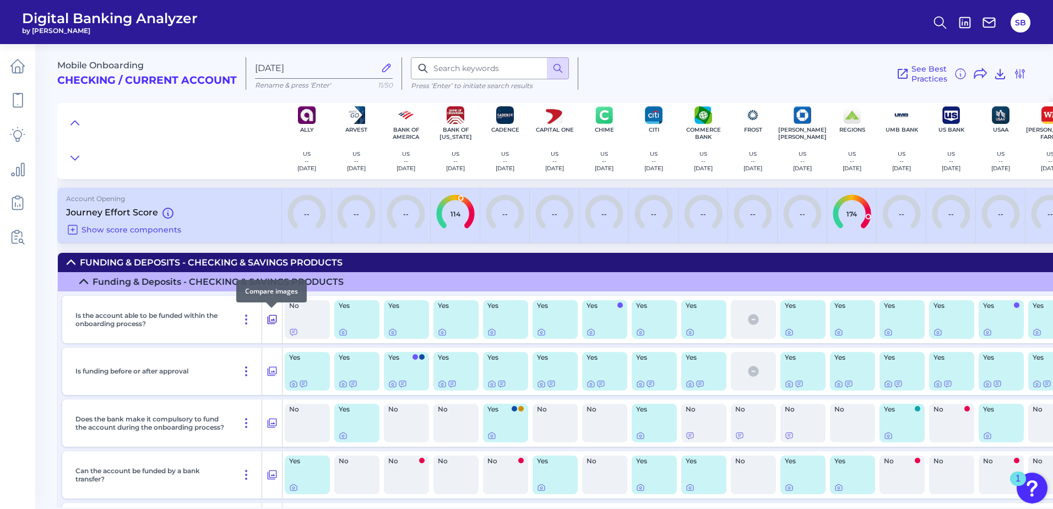
click at [272, 319] on icon at bounding box center [272, 319] width 11 height 13
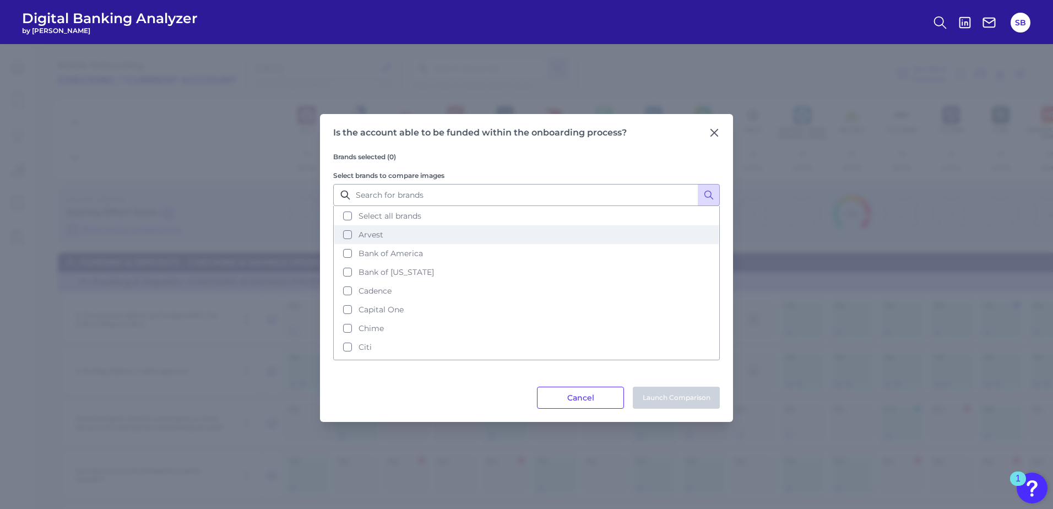
click at [346, 235] on button "Arvest" at bounding box center [526, 234] width 384 height 19
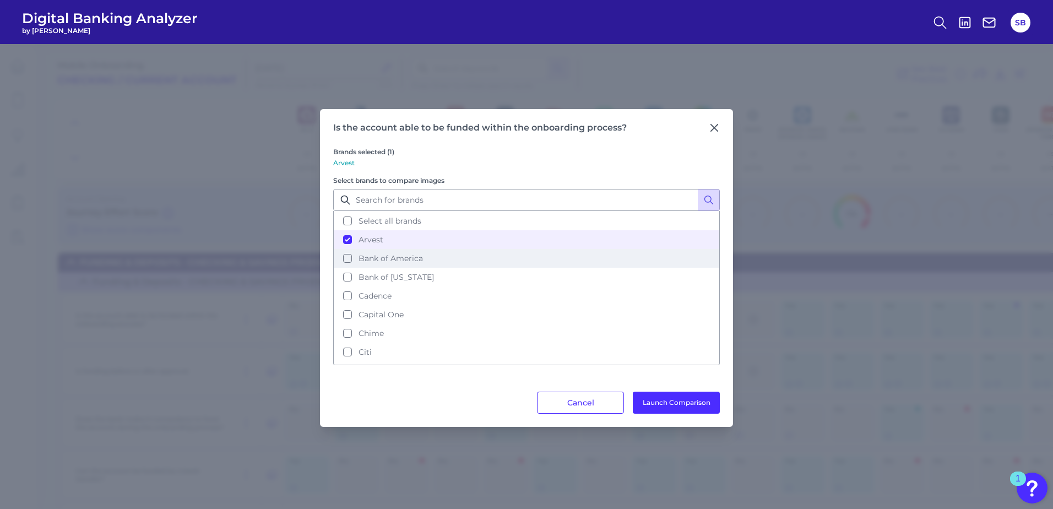
click at [345, 259] on button "Bank of America" at bounding box center [526, 258] width 384 height 19
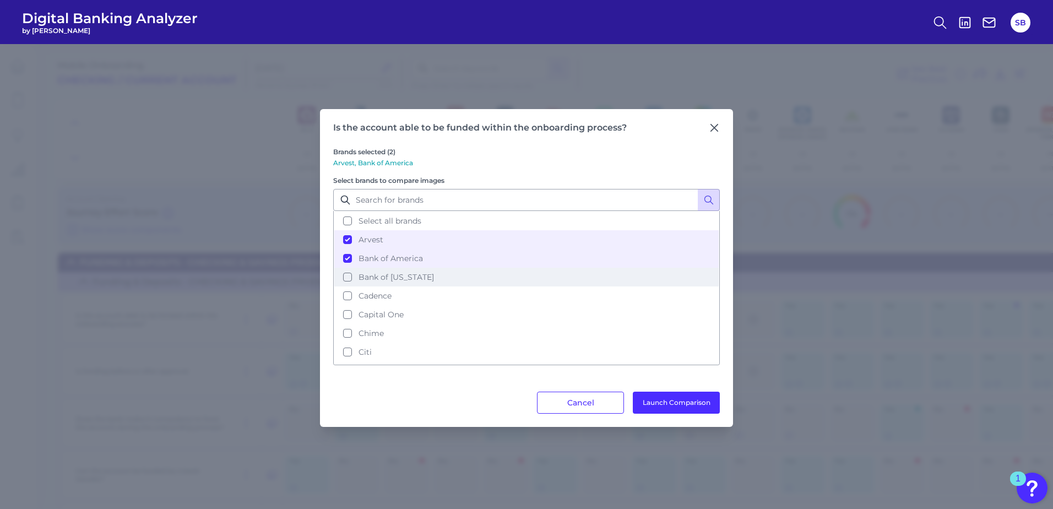
click at [347, 279] on button "Bank of [US_STATE]" at bounding box center [526, 277] width 384 height 19
click at [683, 402] on button "Launch Comparison" at bounding box center [676, 403] width 87 height 22
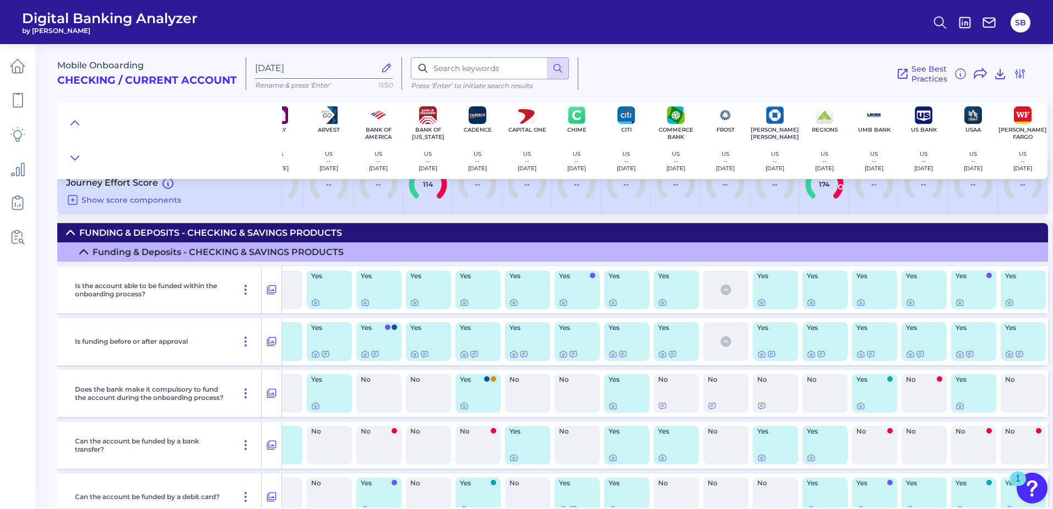
scroll to position [0, 32]
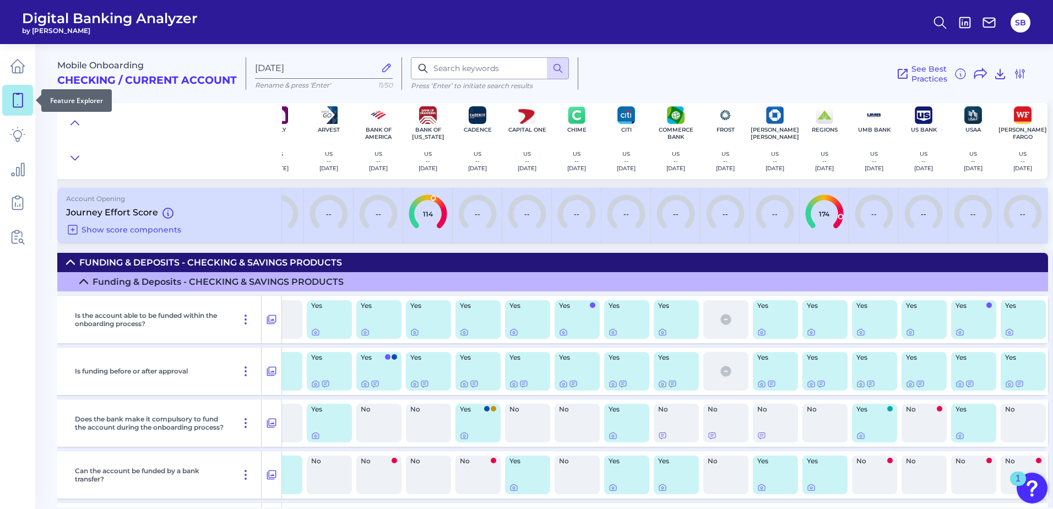
click at [12, 100] on icon at bounding box center [17, 100] width 15 height 15
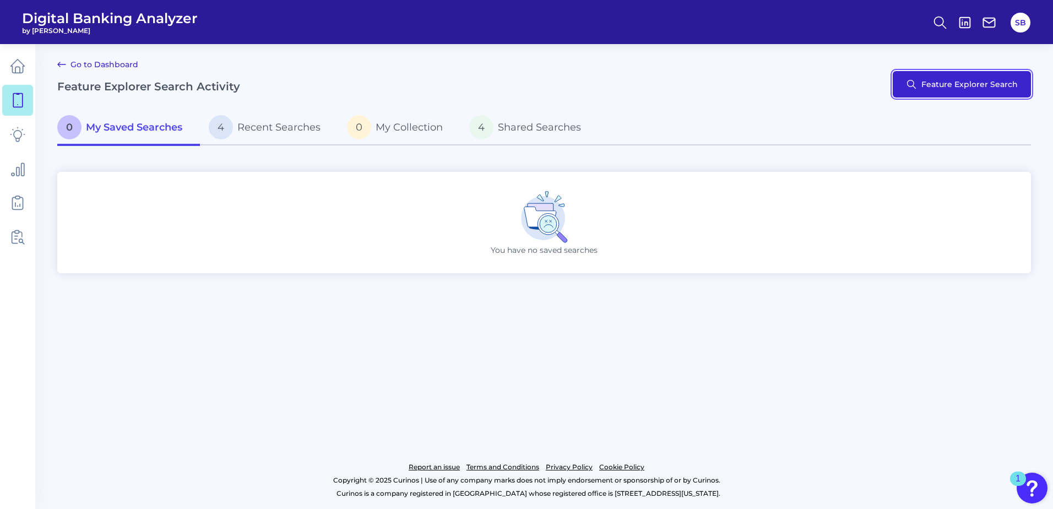
click at [966, 77] on button "Feature Explorer Search" at bounding box center [962, 84] width 138 height 26
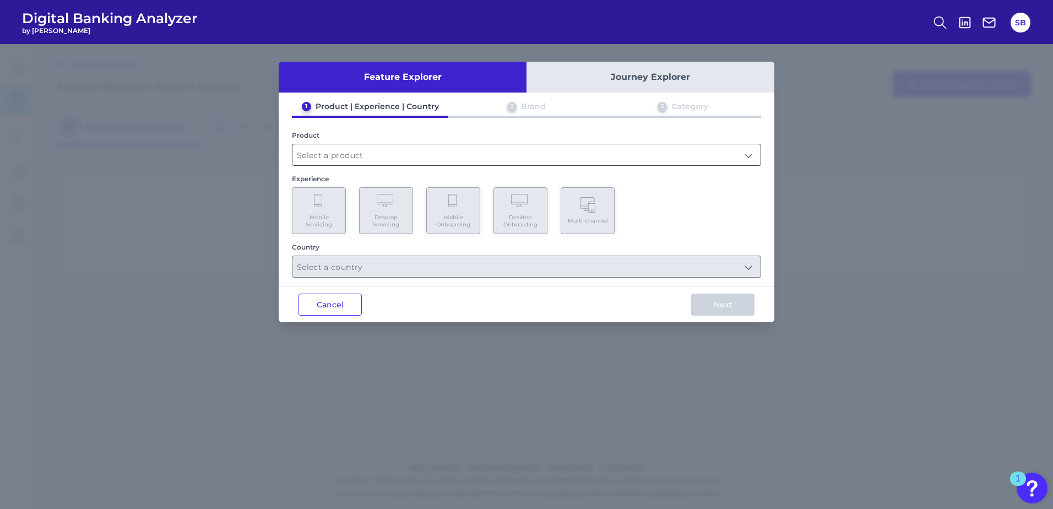
click at [382, 150] on input "text" at bounding box center [526, 154] width 468 height 21
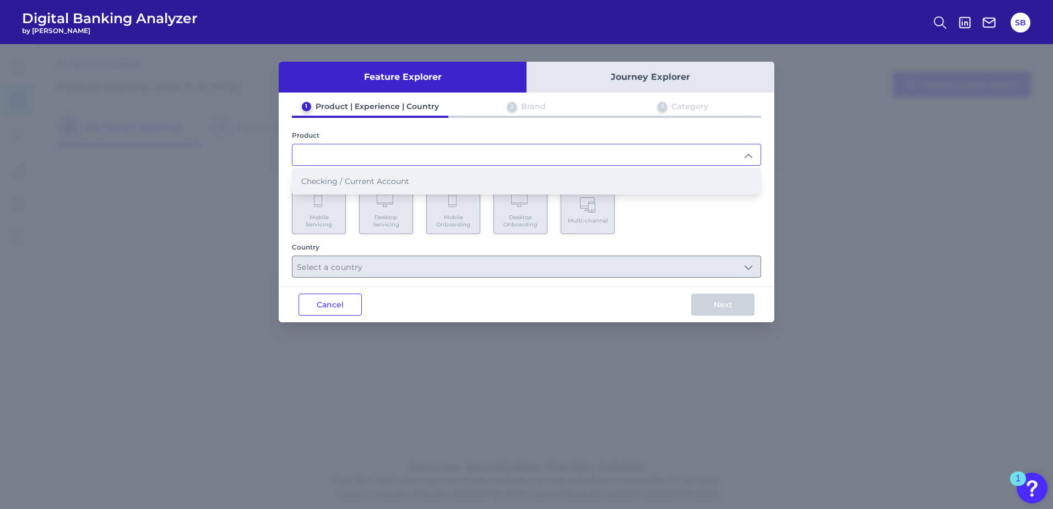
click at [351, 183] on span "Checking / Current Account" at bounding box center [355, 181] width 108 height 10
type input "Checking / Current Account"
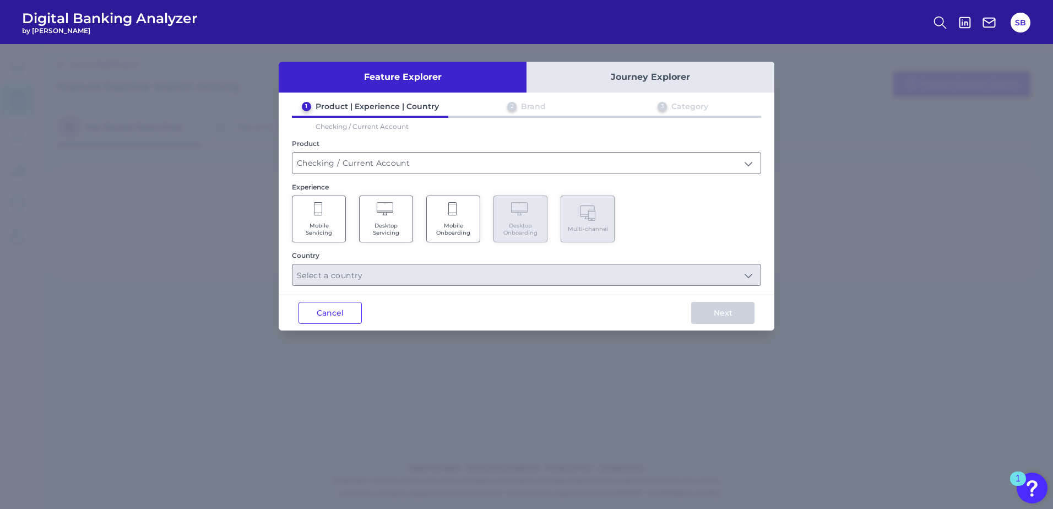
click at [329, 220] on Servicing "Mobile Servicing" at bounding box center [319, 218] width 54 height 47
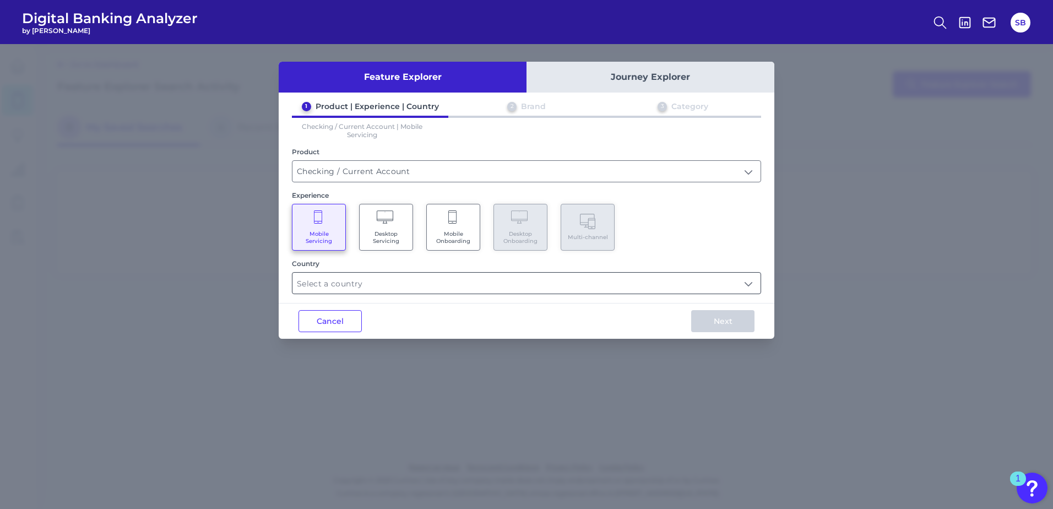
click at [479, 289] on input "text" at bounding box center [526, 283] width 468 height 21
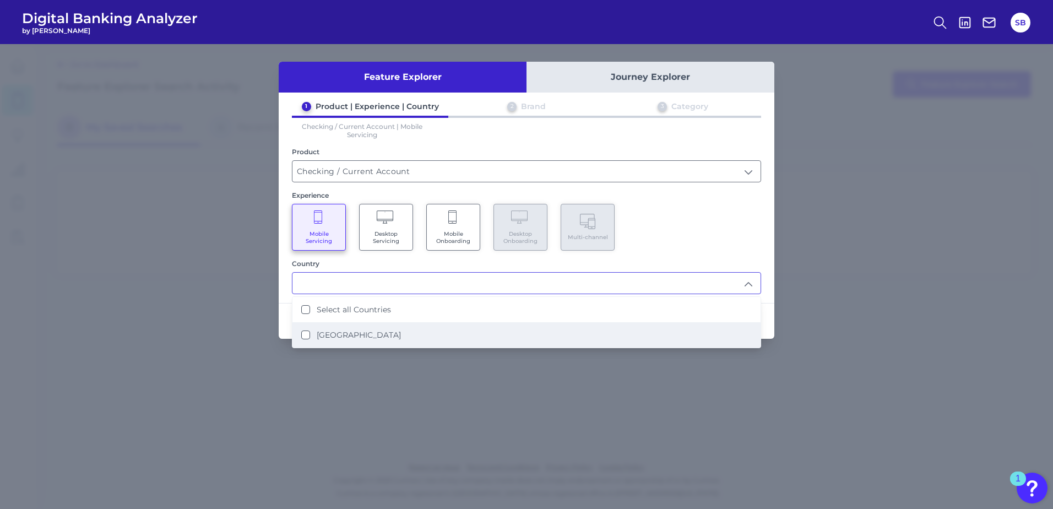
drag, startPoint x: 352, startPoint y: 337, endPoint x: 372, endPoint y: 330, distance: 21.1
click at [353, 337] on label "United States" at bounding box center [359, 335] width 84 height 10
type input "Select all Countries"
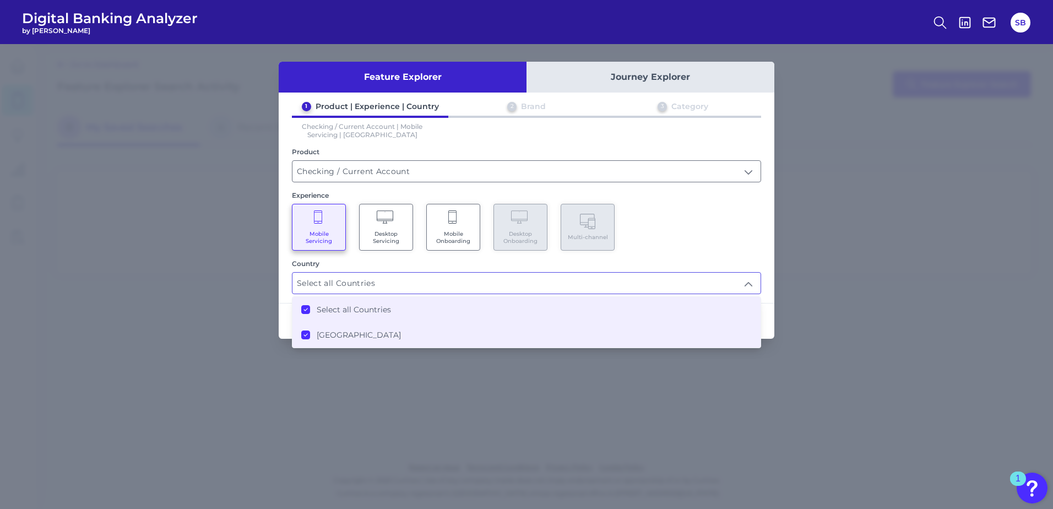
click at [684, 216] on div "Mobile Servicing Desktop Servicing Mobile Onboarding Desktop Onboarding Multi-c…" at bounding box center [526, 227] width 469 height 47
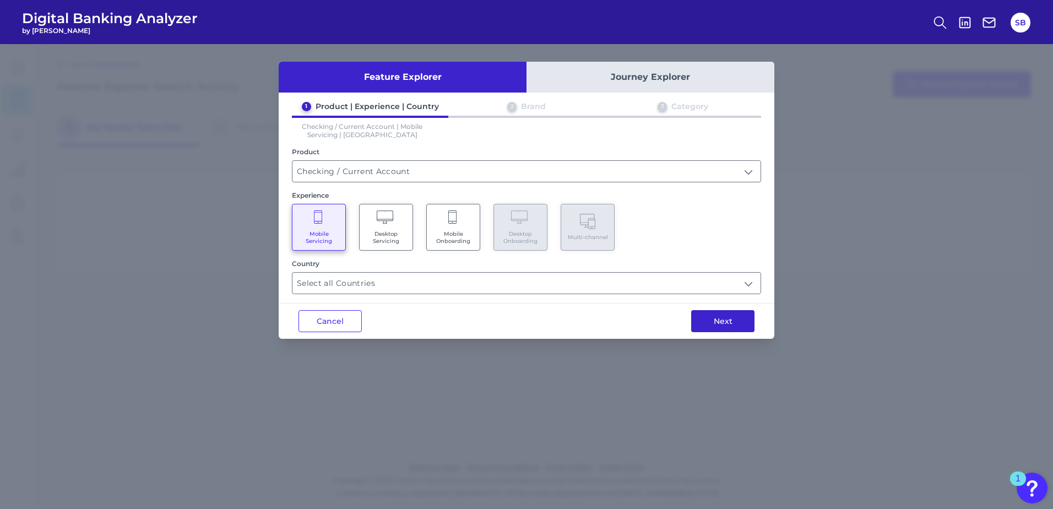
click at [719, 318] on button "Next" at bounding box center [722, 321] width 63 height 22
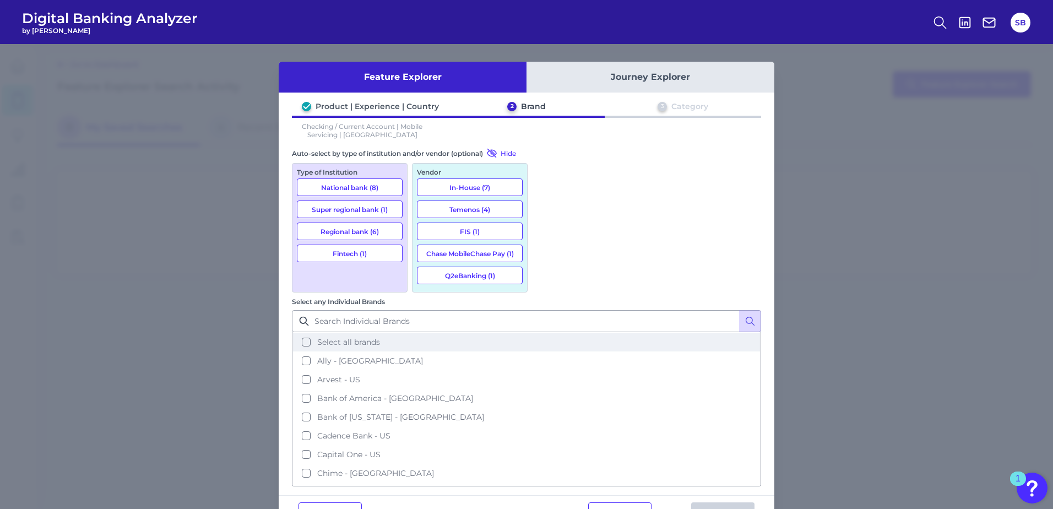
click at [545, 333] on button "Select all brands" at bounding box center [526, 342] width 467 height 19
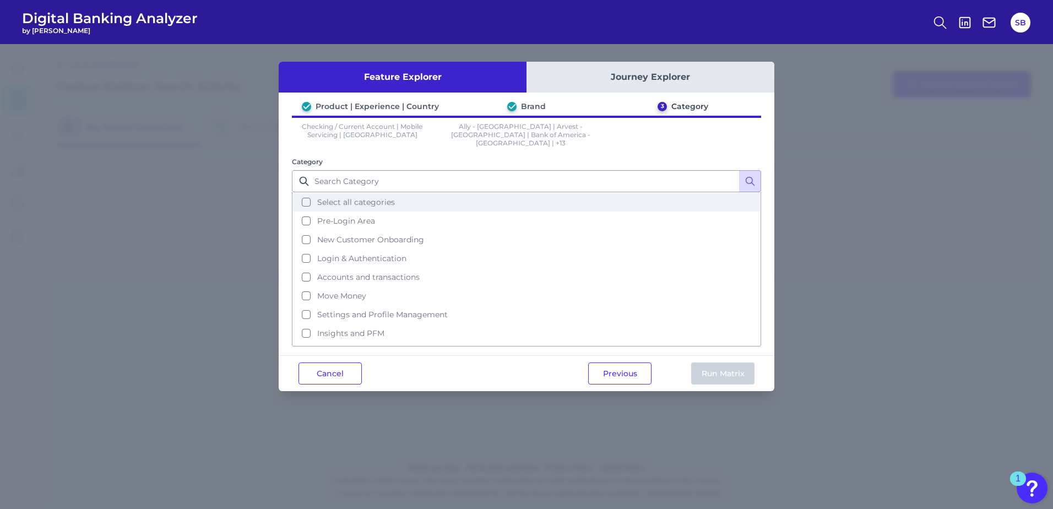
drag, startPoint x: 308, startPoint y: 194, endPoint x: 507, endPoint y: 281, distance: 216.5
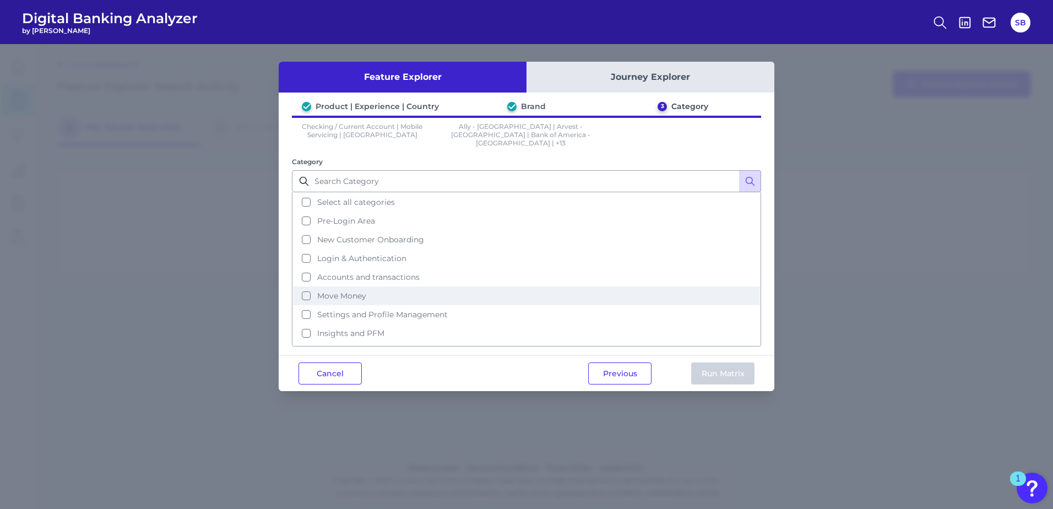
click at [309, 194] on button "Select all categories" at bounding box center [526, 202] width 467 height 19
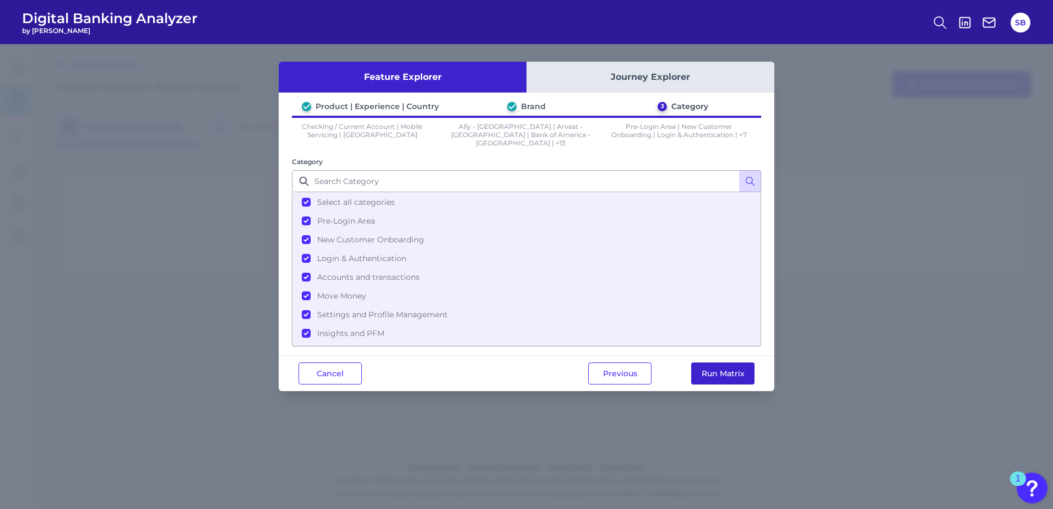
click at [730, 364] on button "Run Matrix" at bounding box center [722, 373] width 63 height 22
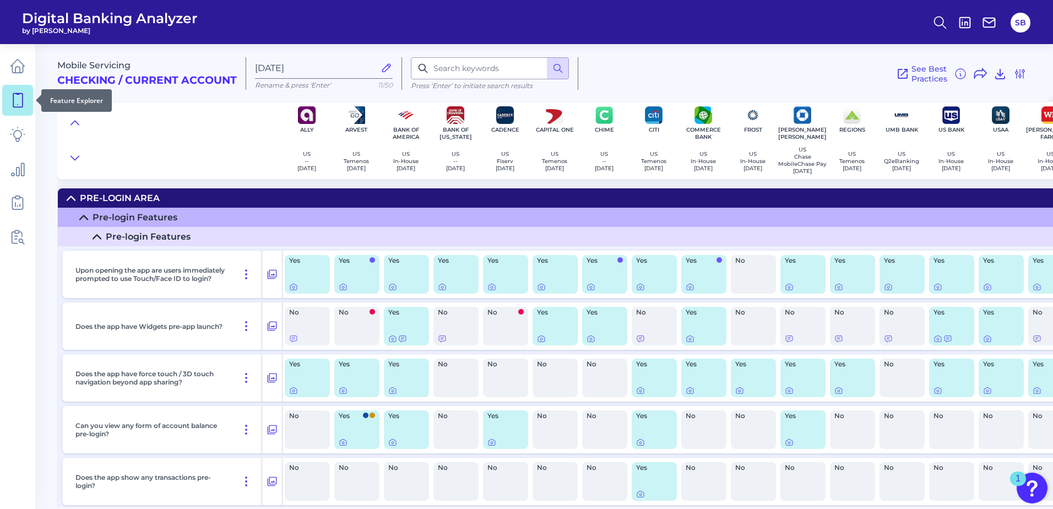
click at [19, 106] on icon at bounding box center [17, 100] width 15 height 15
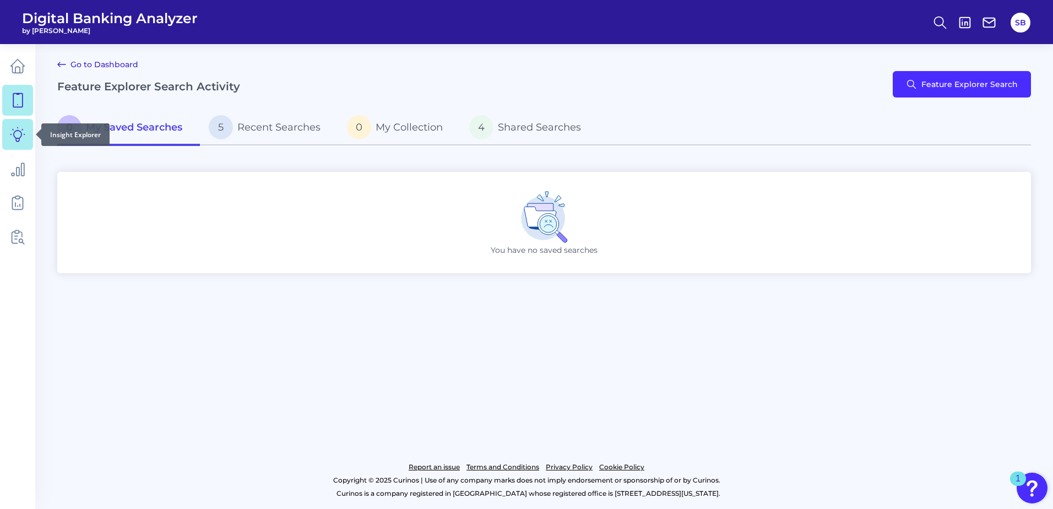
click at [15, 135] on icon at bounding box center [17, 134] width 15 height 15
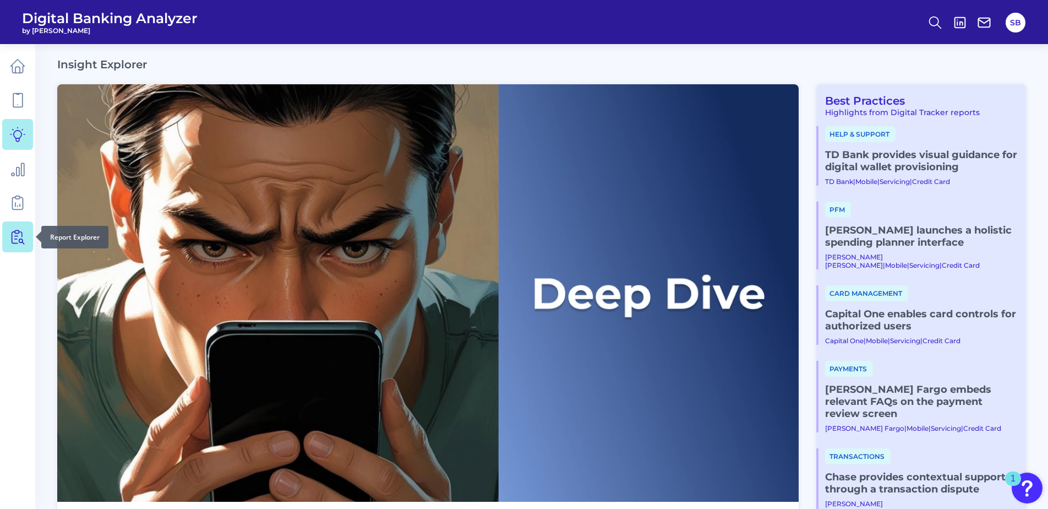
click at [17, 240] on icon at bounding box center [17, 236] width 15 height 15
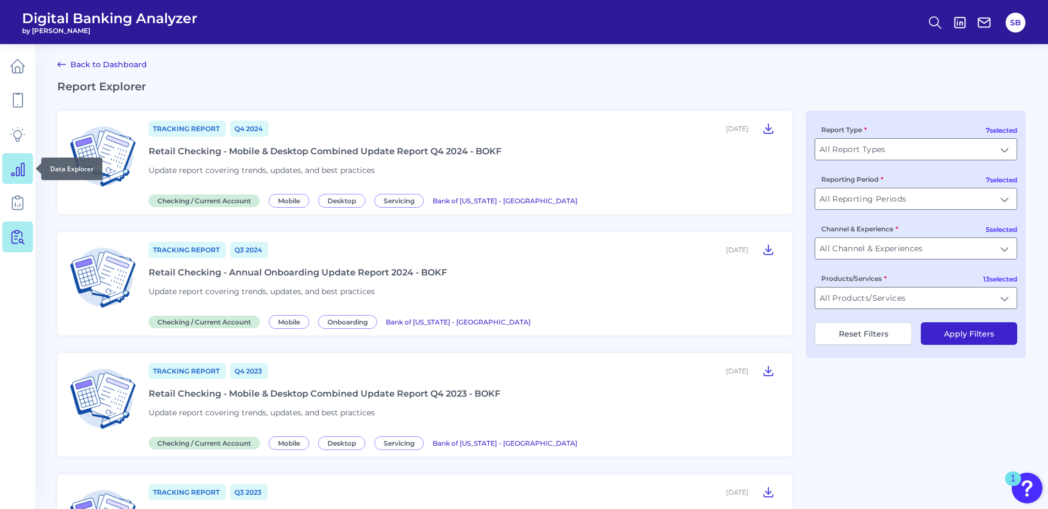
click at [13, 174] on icon at bounding box center [17, 168] width 15 height 15
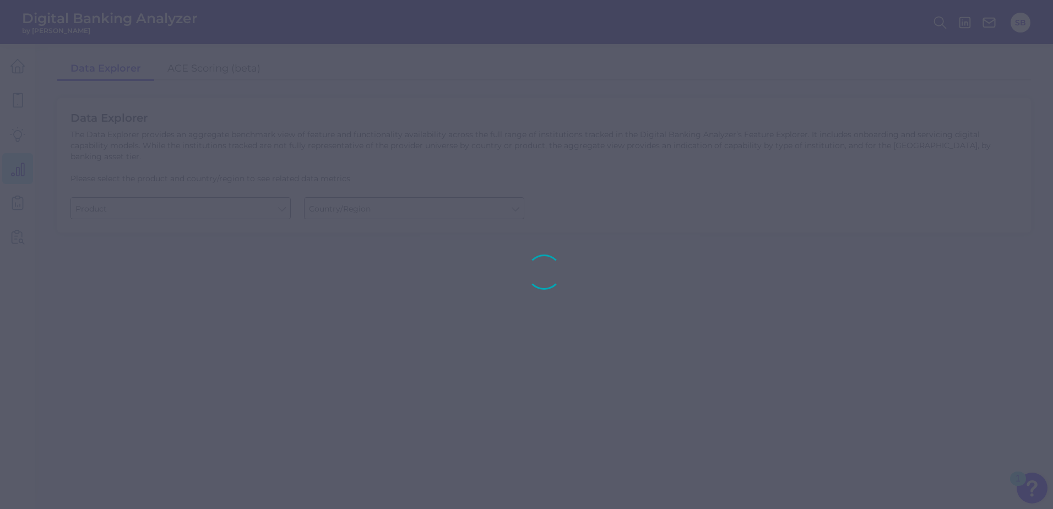
type input "Checking / Current Account"
type input "United States"
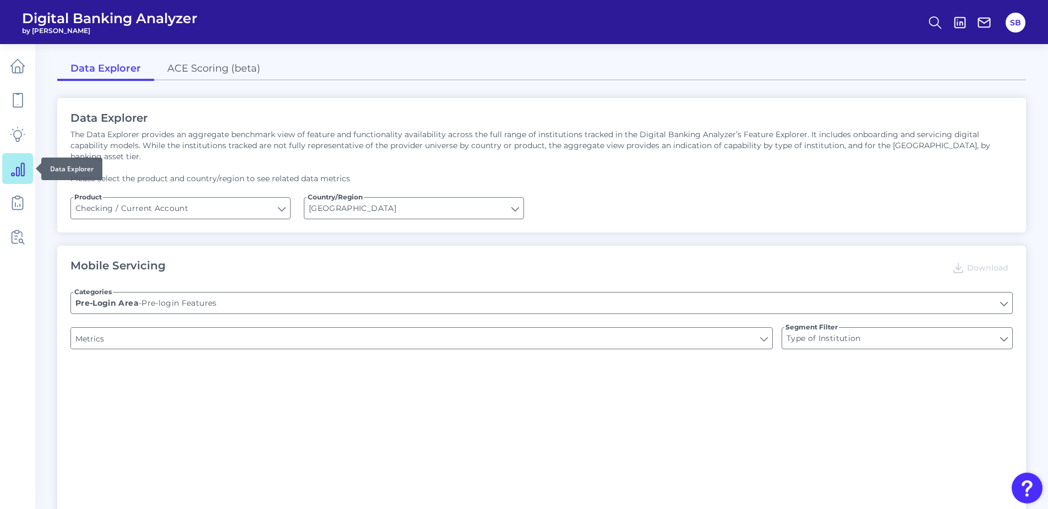
type input "Can you register for online banking?"
type input "Upon opening the app are users immediately prompted to use Touch/Face ID to log…"
type input "END-TO-END JOURNEY: Can you apply for the PRODUCT as a new to brand customer on…"
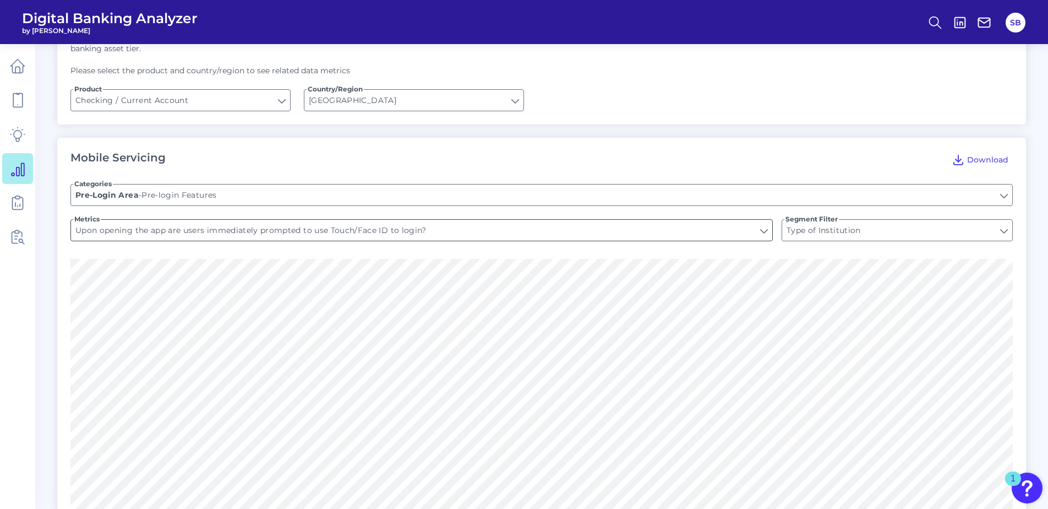
scroll to position [110, 0]
click at [764, 220] on input "Upon opening the app are users immediately prompted to use Touch/Face ID to log…" at bounding box center [422, 228] width 702 height 21
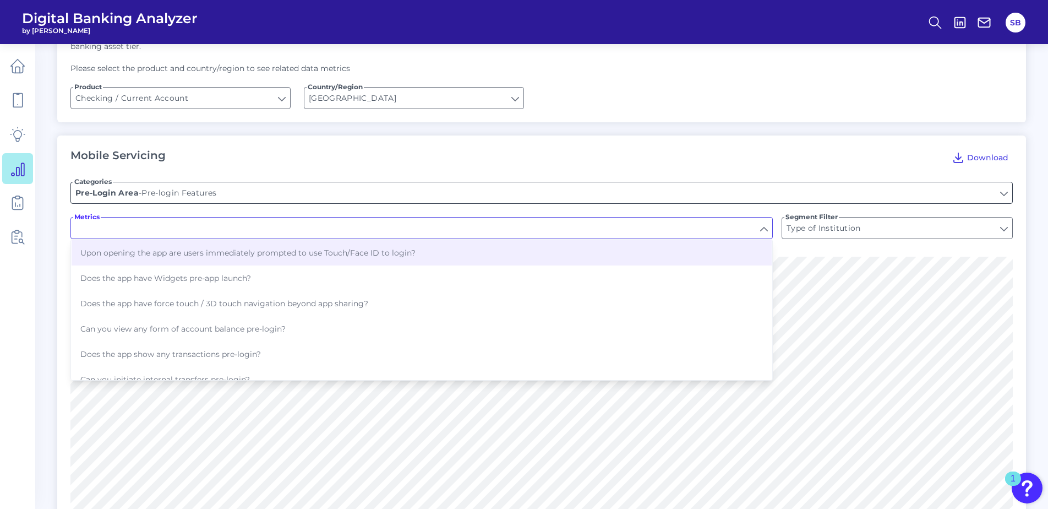
click at [831, 182] on input "Pre-login Features" at bounding box center [542, 192] width 942 height 21
type input "Upon opening the app are users immediately prompted to use Touch/Face ID to log…"
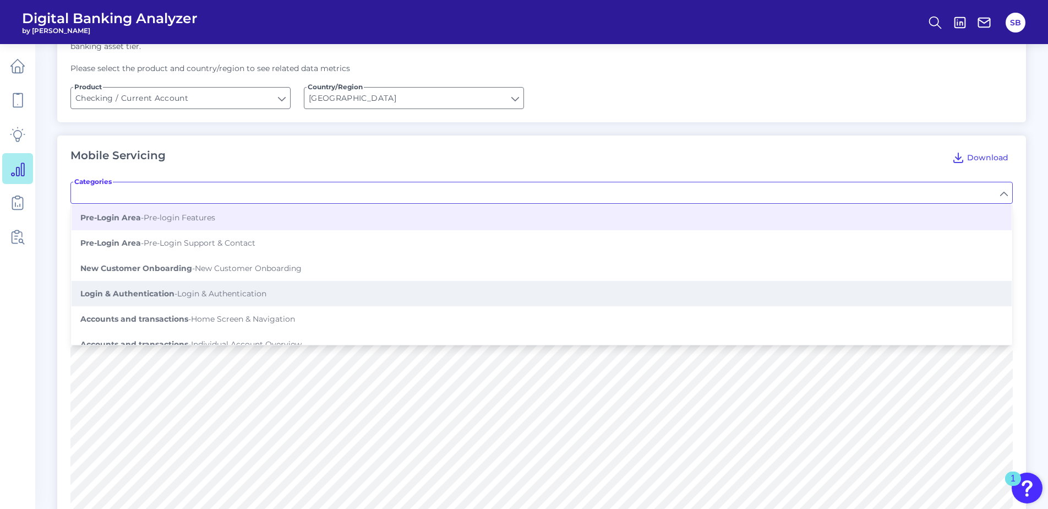
click at [166, 289] on b "Login & Authentication" at bounding box center [127, 294] width 94 height 10
type input "Login & Authentication"
type input "Can users use the app as a security token to login to/authenticate tasks on oth…"
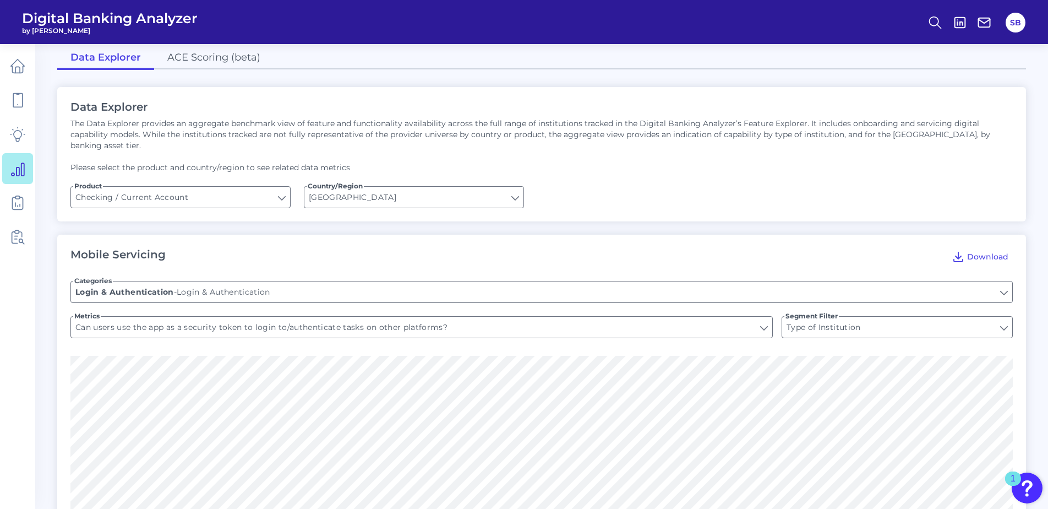
scroll to position [0, 0]
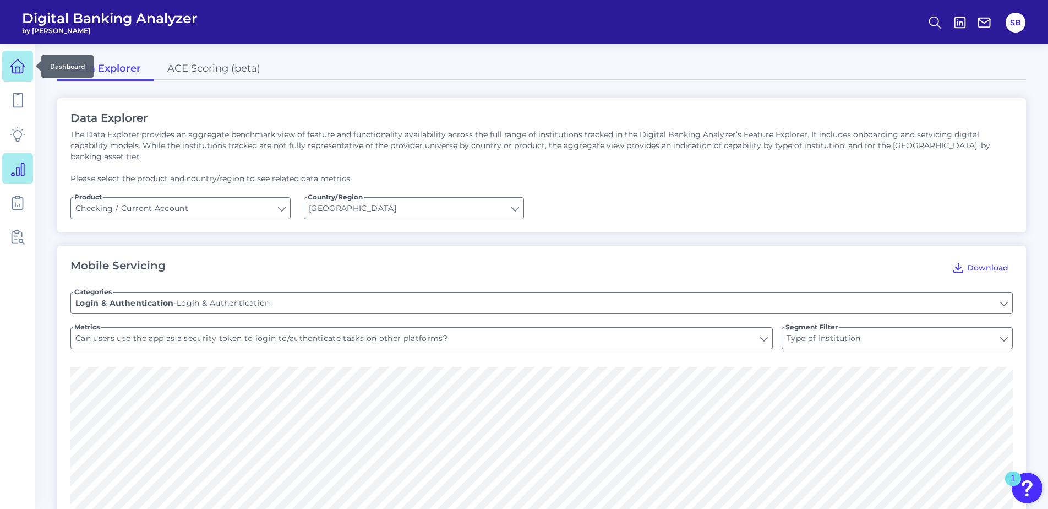
click at [14, 64] on icon at bounding box center [17, 65] width 15 height 15
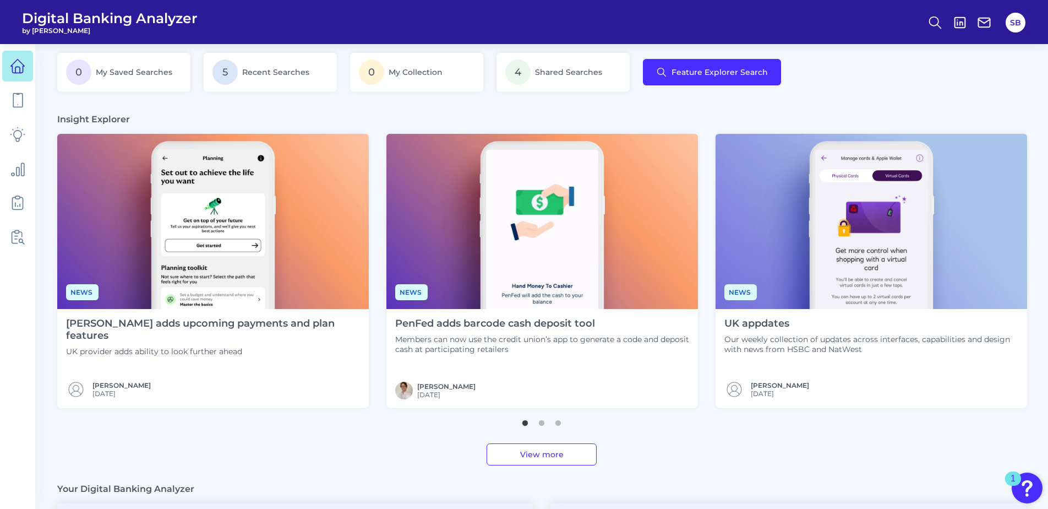
scroll to position [220, 0]
